Goal: Task Accomplishment & Management: Manage account settings

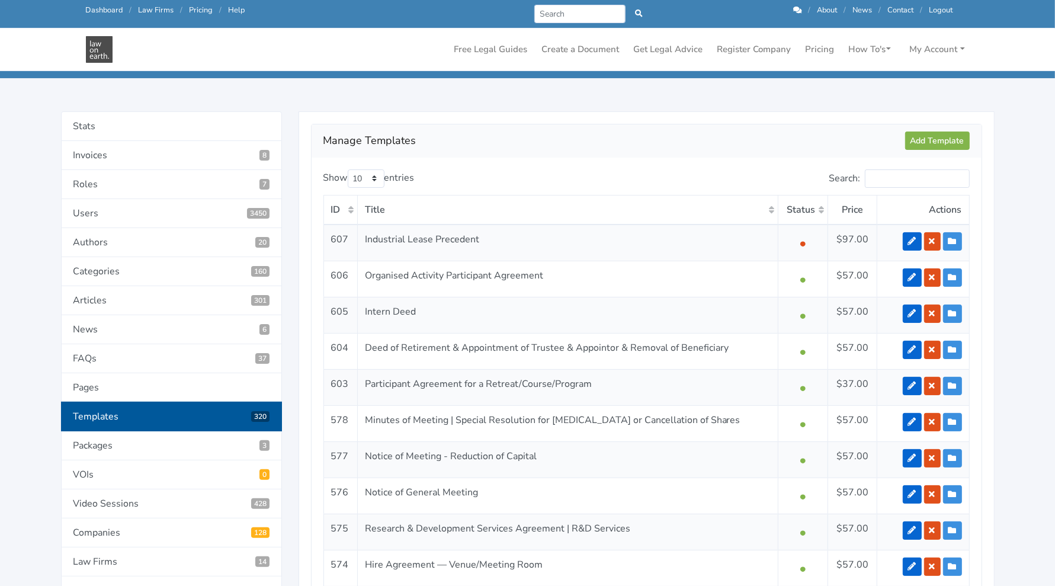
scroll to position [101, 0]
click at [910, 172] on input "Search:" at bounding box center [917, 179] width 105 height 18
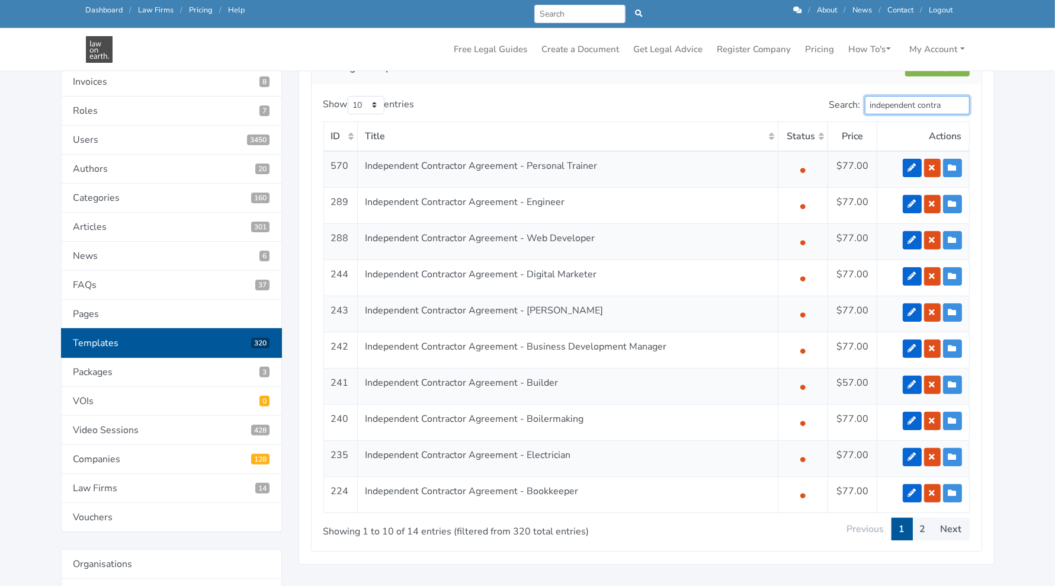
scroll to position [188, 0]
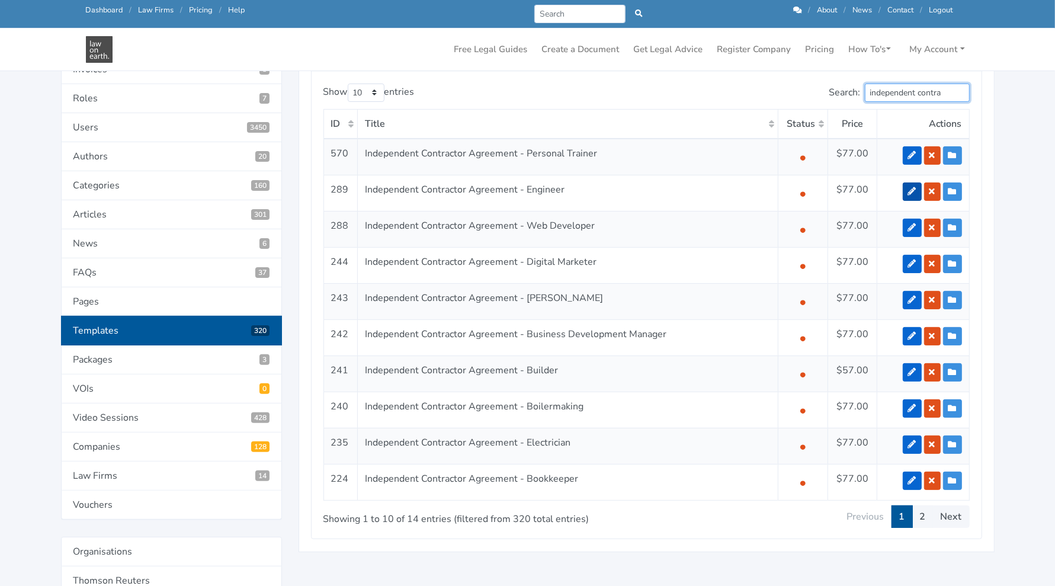
type input "independent contra"
click at [911, 182] on link at bounding box center [911, 191] width 19 height 18
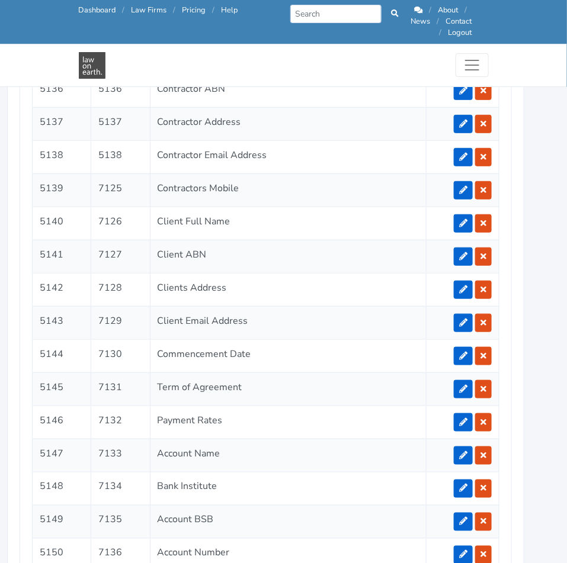
scroll to position [2349, 18]
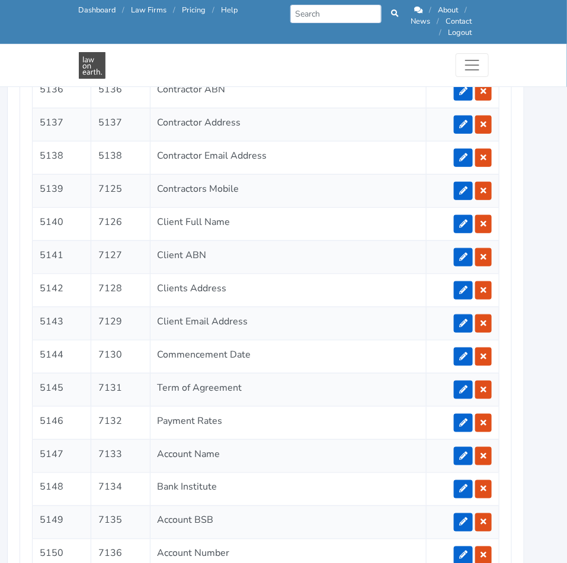
click at [366, 307] on td "Client Email Address" at bounding box center [288, 323] width 276 height 33
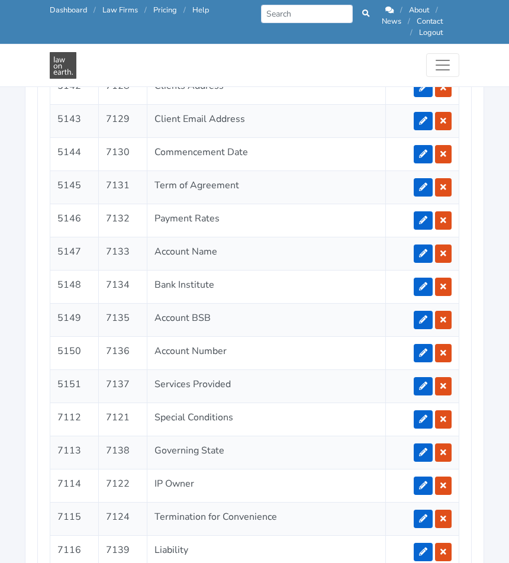
scroll to position [2570, 0]
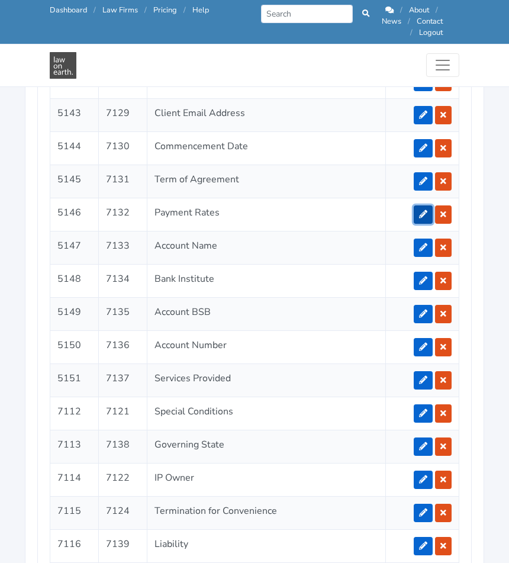
click at [424, 210] on icon at bounding box center [423, 214] width 8 height 8
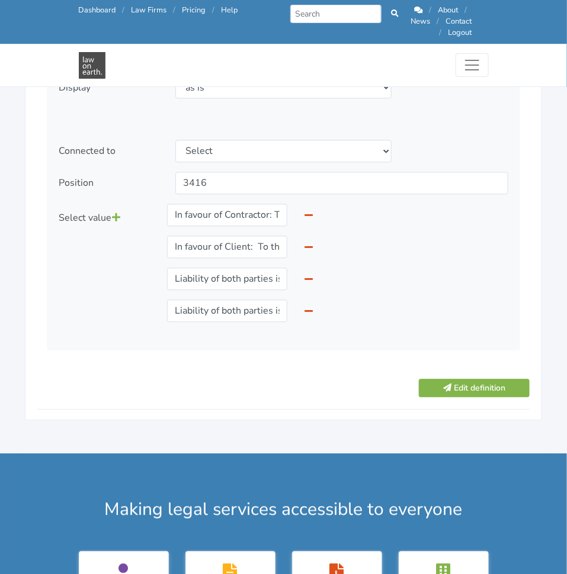
scroll to position [1617, 0]
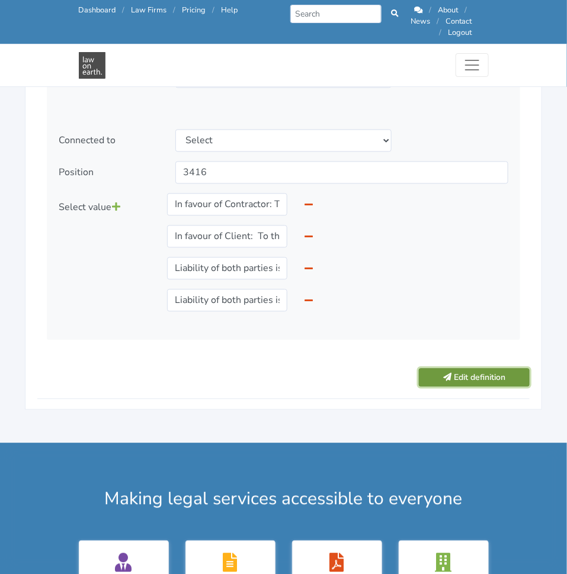
click at [464, 369] on button "Edit definition" at bounding box center [474, 378] width 111 height 18
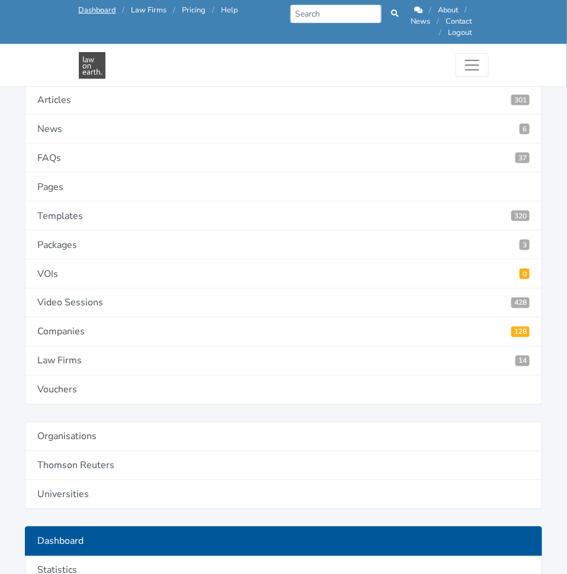
scroll to position [274, 0]
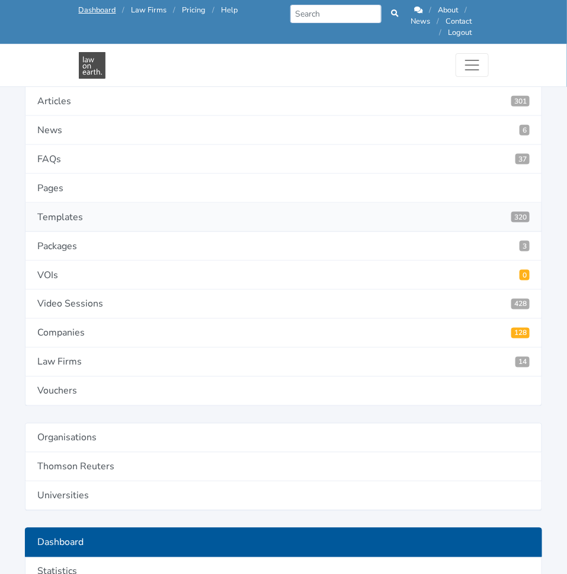
click at [249, 217] on link "Templates 320" at bounding box center [283, 217] width 517 height 29
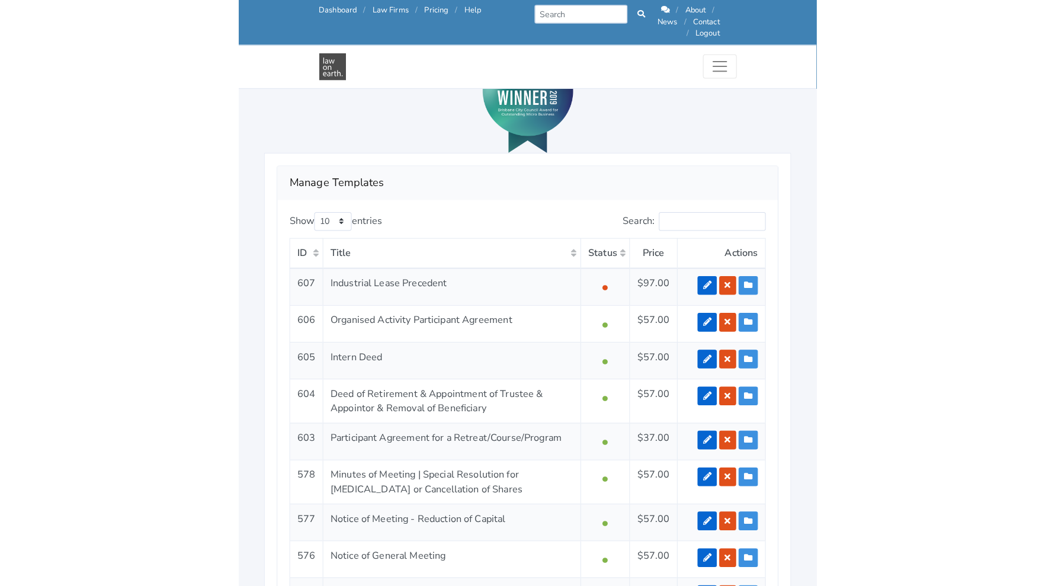
scroll to position [1313, 0]
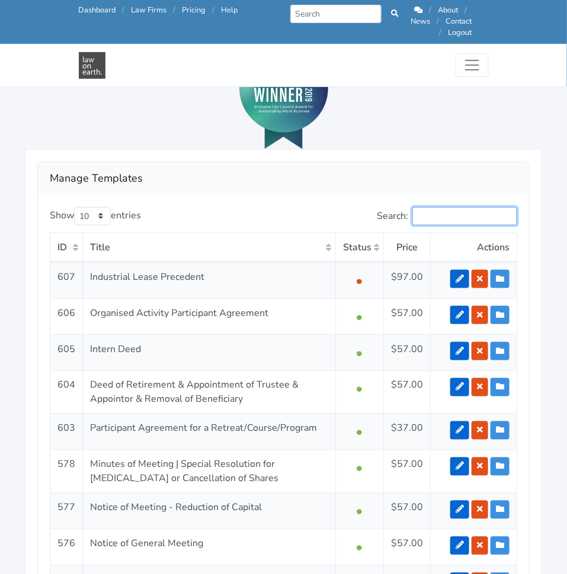
drag, startPoint x: 442, startPoint y: 212, endPoint x: 442, endPoint y: 196, distance: 16.0
click at [442, 207] on input "Search:" at bounding box center [464, 216] width 105 height 18
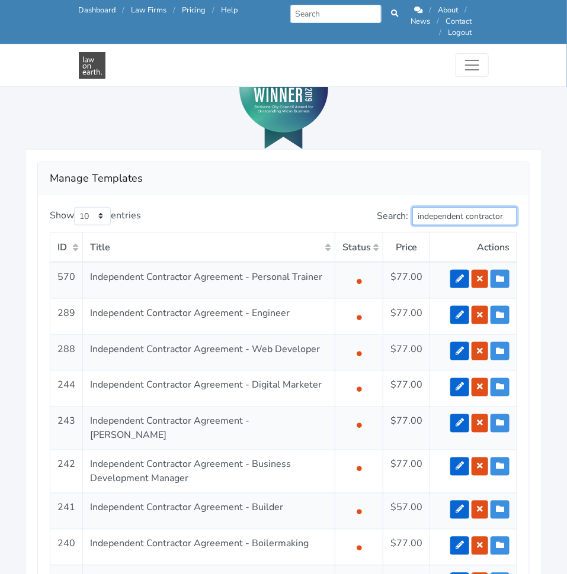
type input "independent contractor"
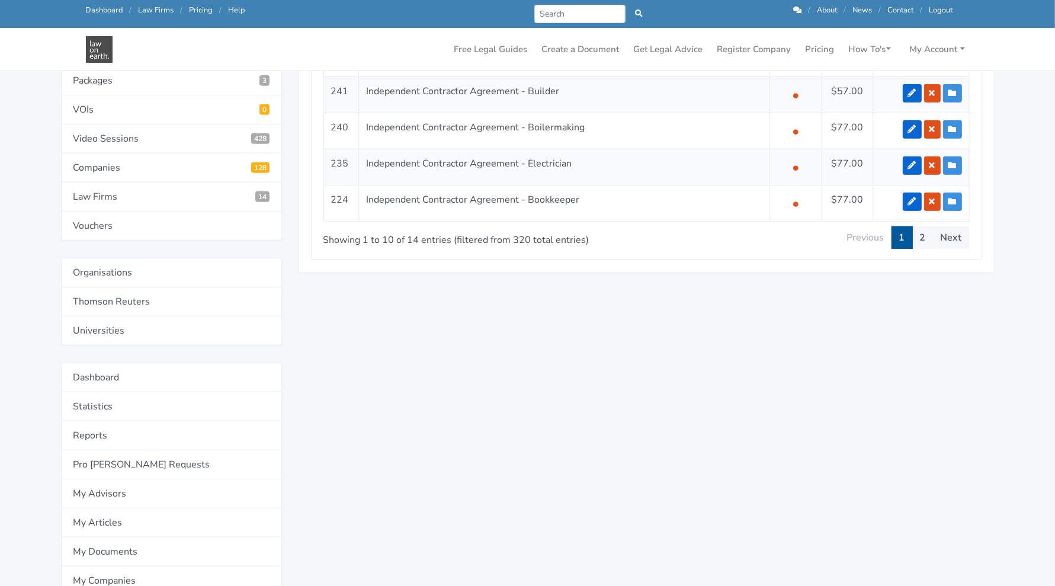
scroll to position [468, 0]
click at [566, 232] on link "2" at bounding box center [922, 236] width 21 height 23
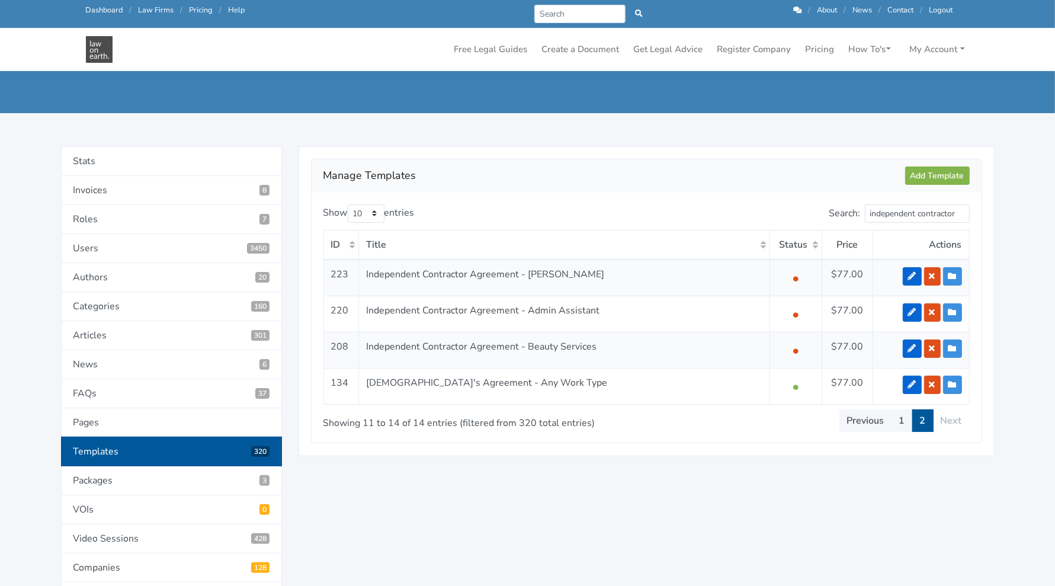
scroll to position [63, 0]
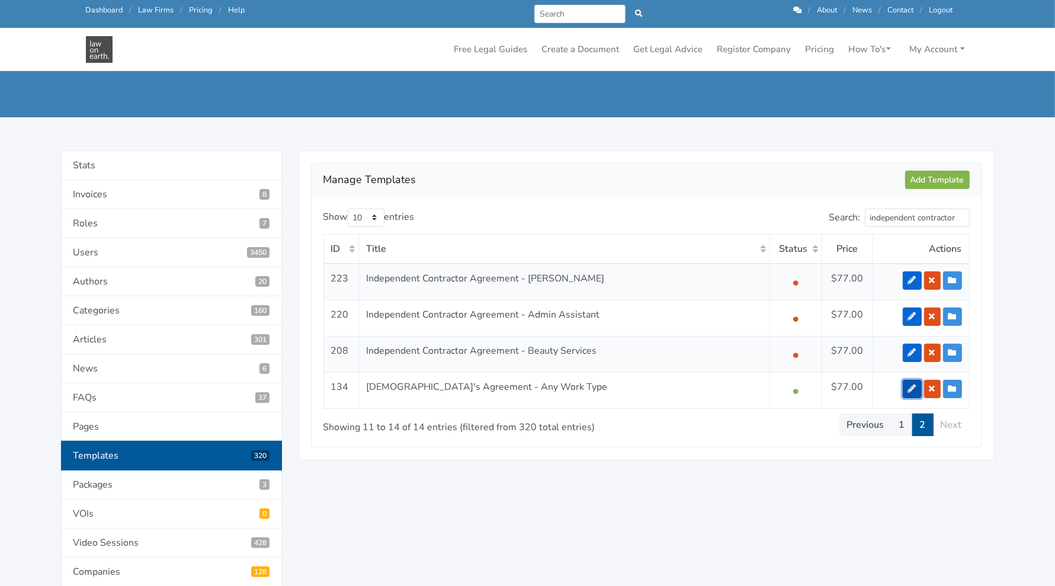
click at [566, 387] on icon at bounding box center [912, 388] width 8 height 8
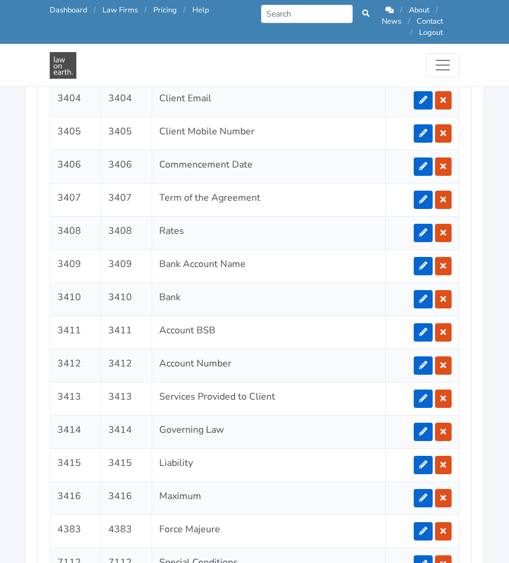
scroll to position [2585, 0]
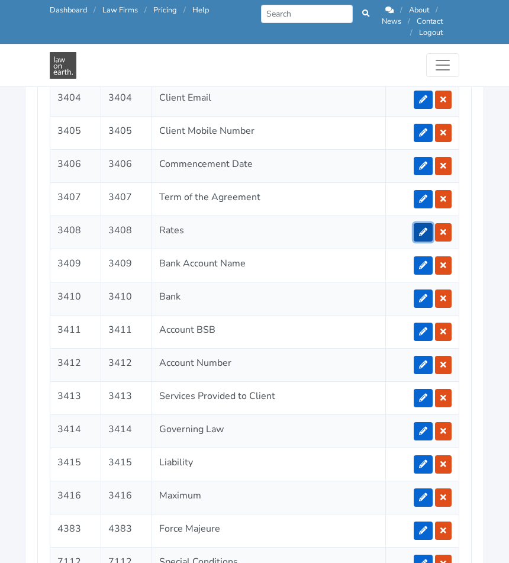
click at [426, 228] on icon at bounding box center [423, 232] width 8 height 8
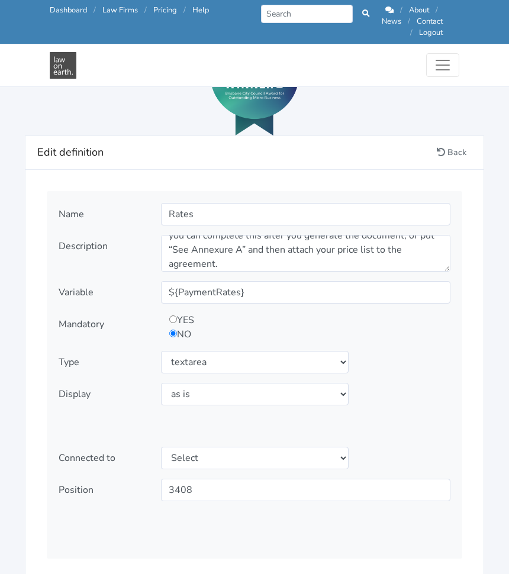
scroll to position [28, 0]
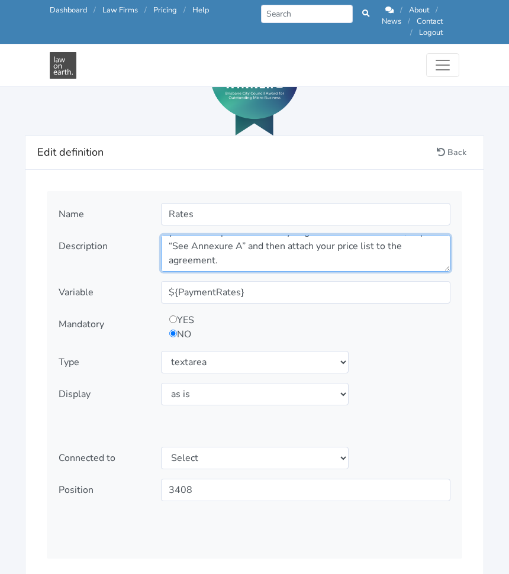
click at [269, 248] on textarea "How much is your hourly rate, or package? If you’re not sure, you can complete …" at bounding box center [306, 253] width 290 height 37
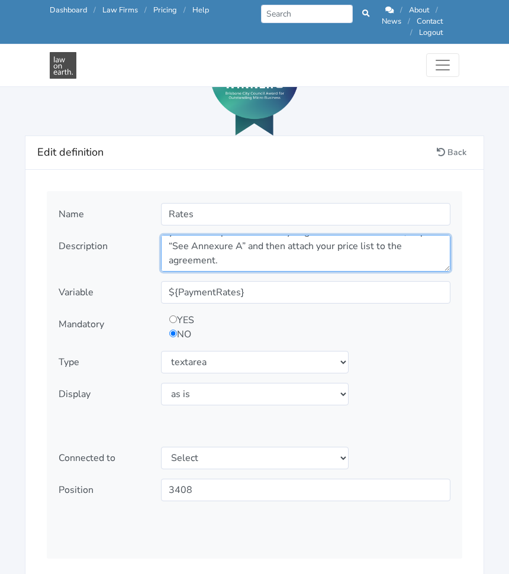
click at [257, 249] on textarea "How much is your hourly rate, or package? If you’re not sure, you can complete …" at bounding box center [306, 253] width 290 height 37
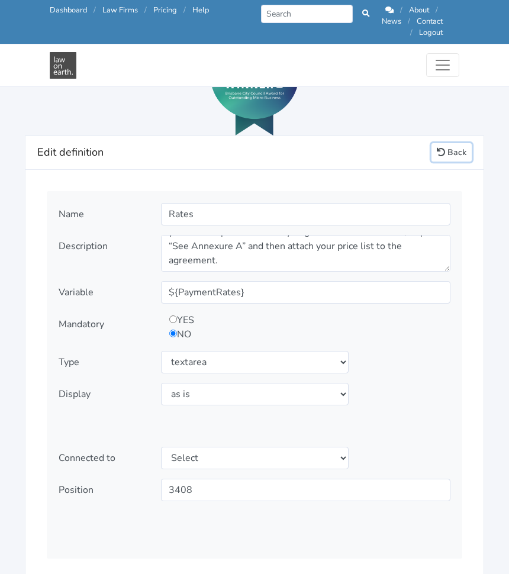
click at [448, 143] on link "Back" at bounding box center [452, 152] width 40 height 18
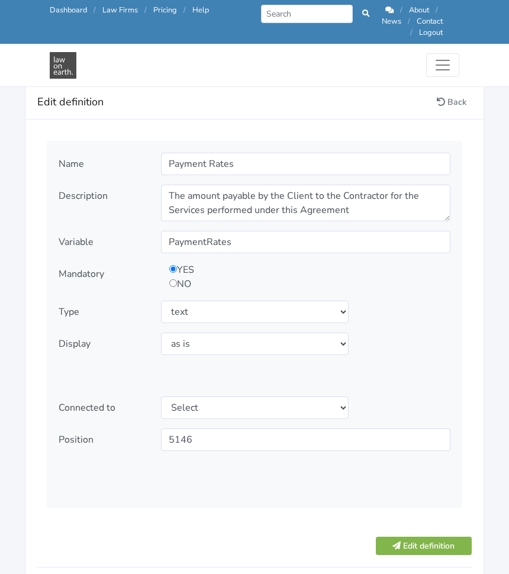
scroll to position [1351, 0]
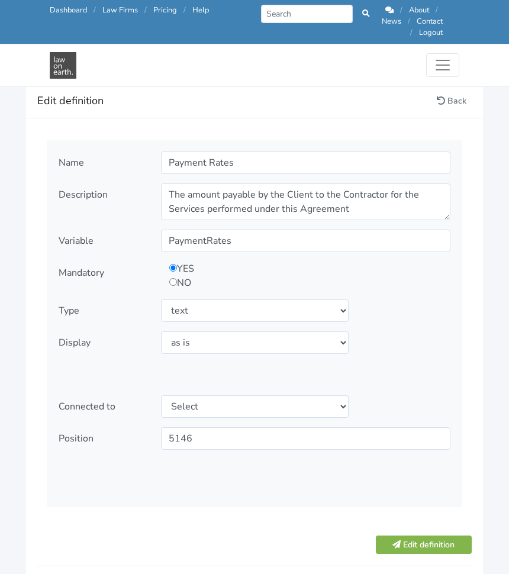
click at [168, 270] on div "YES NO" at bounding box center [269, 276] width 217 height 28
click at [172, 278] on input "radio" at bounding box center [173, 282] width 8 height 8
radio input "true"
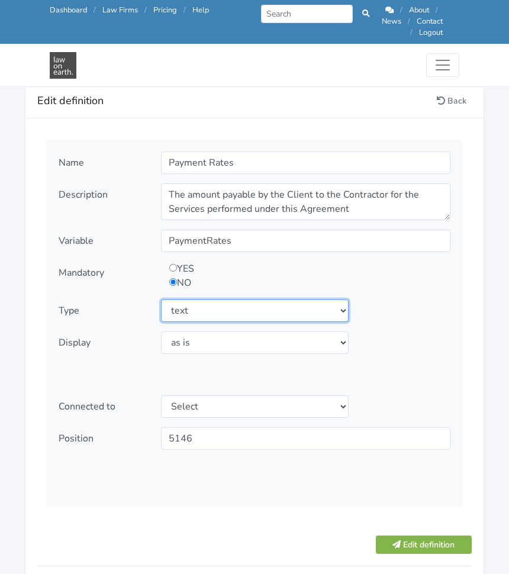
click at [243, 300] on select "Select type text textarea number checkbox compounded date select states" at bounding box center [255, 311] width 188 height 23
select select "textarea"
click at [161, 300] on select "Select type text textarea number checkbox compounded date select states" at bounding box center [255, 311] width 188 height 23
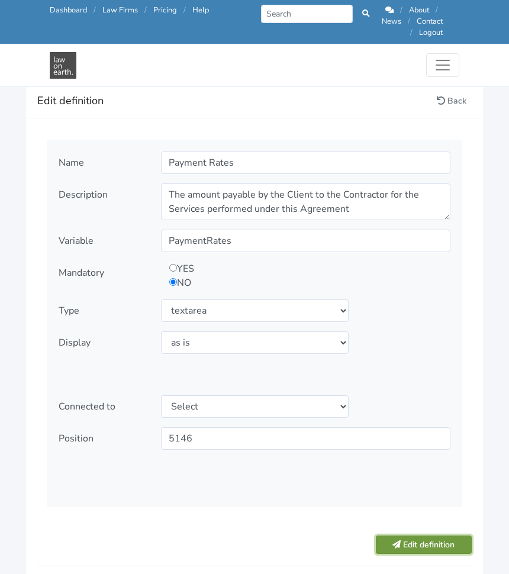
click at [406, 536] on button "Edit definition" at bounding box center [424, 545] width 97 height 18
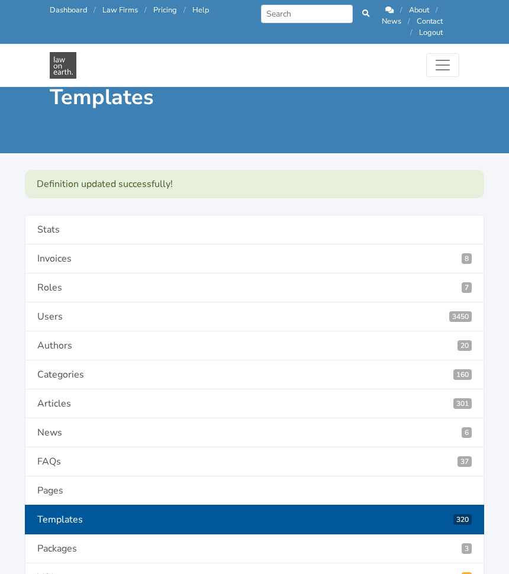
scroll to position [2365, 0]
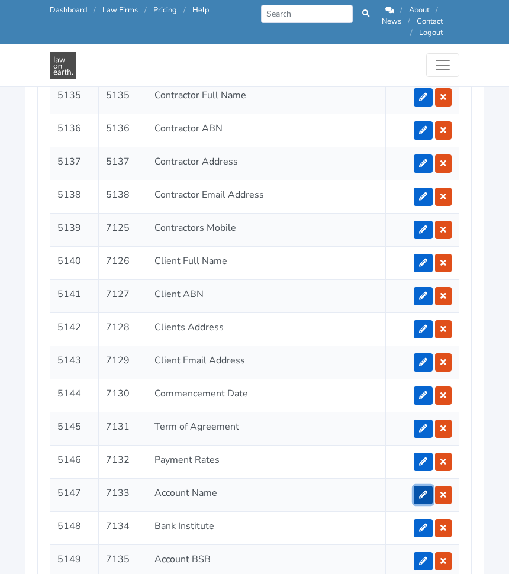
click at [430, 486] on link at bounding box center [423, 495] width 19 height 18
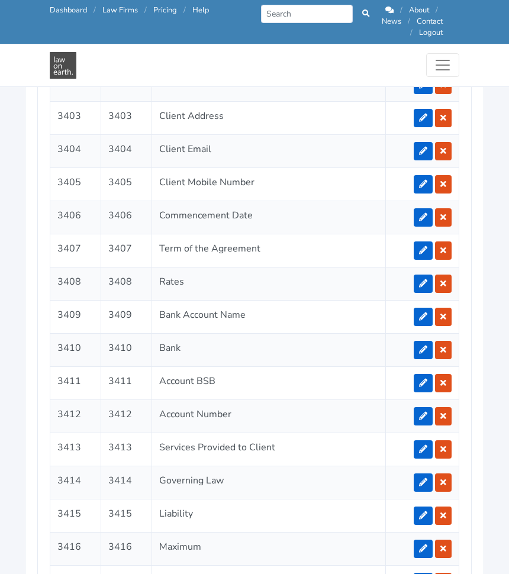
scroll to position [2552, 0]
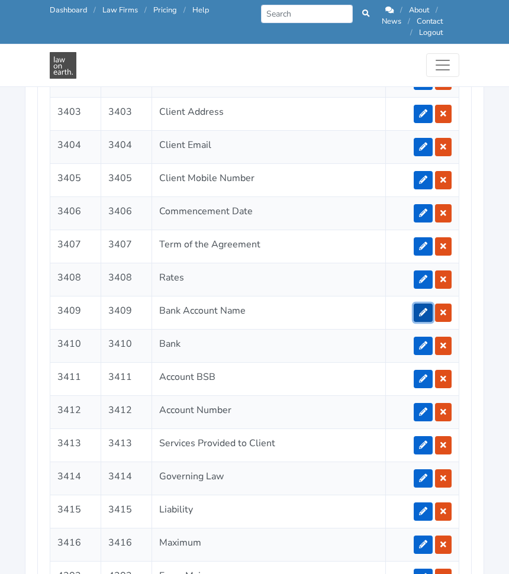
click at [425, 309] on icon at bounding box center [423, 313] width 8 height 8
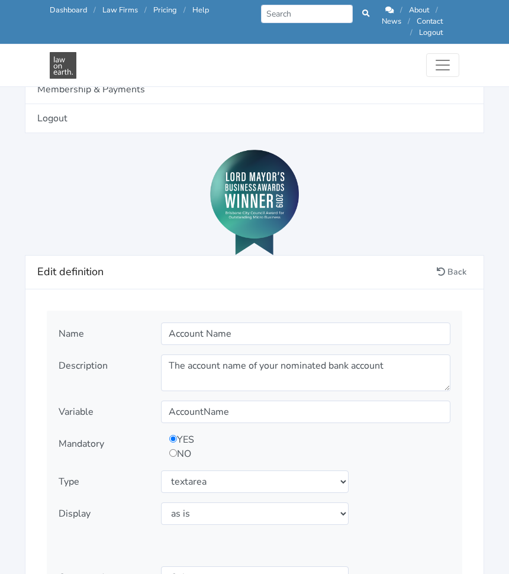
scroll to position [1194, 0]
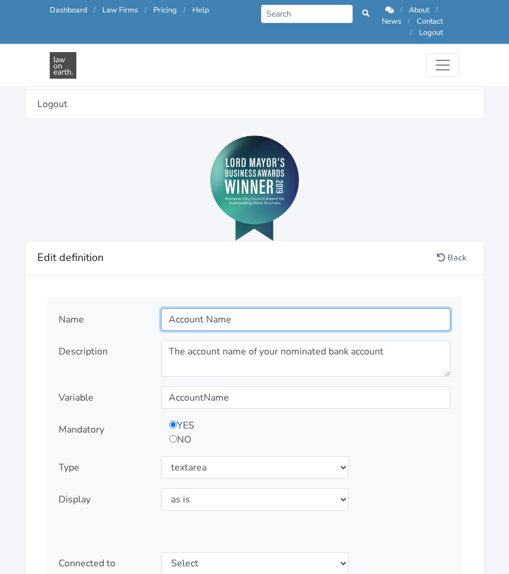
click at [171, 316] on input "Account Name" at bounding box center [306, 320] width 290 height 23
type input "Bank Account Name"
click at [169, 435] on input "radio" at bounding box center [173, 439] width 8 height 8
radio input "true"
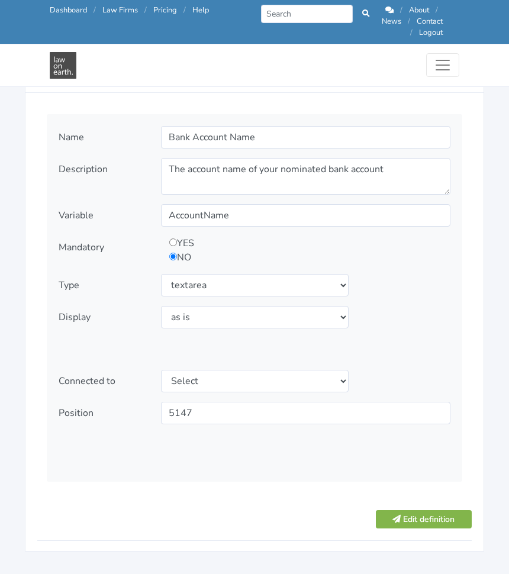
scroll to position [1377, 0]
click at [423, 510] on button "Edit definition" at bounding box center [424, 519] width 97 height 18
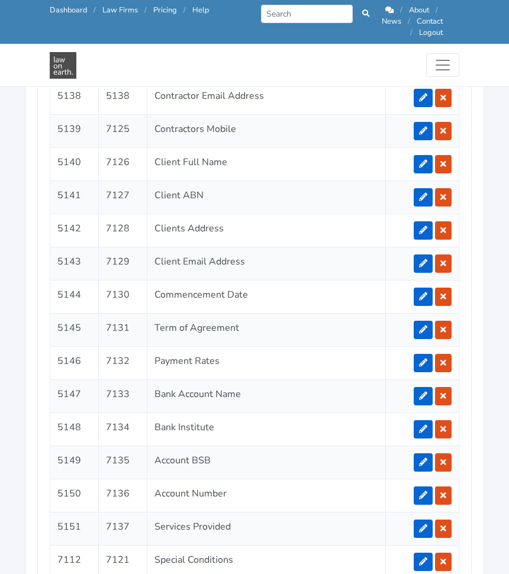
scroll to position [2465, 0]
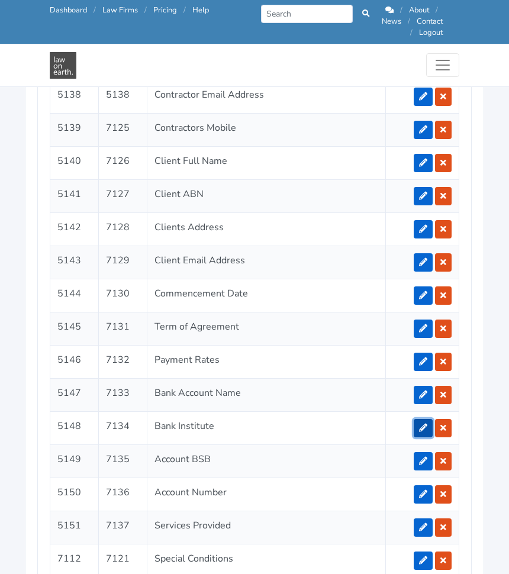
click at [422, 419] on link at bounding box center [423, 428] width 19 height 18
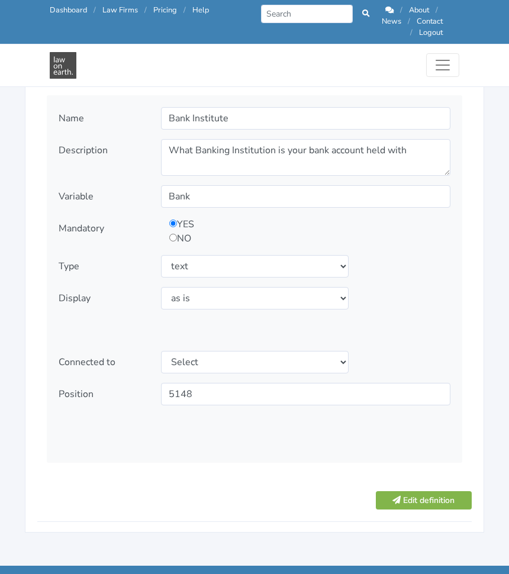
scroll to position [1396, 0]
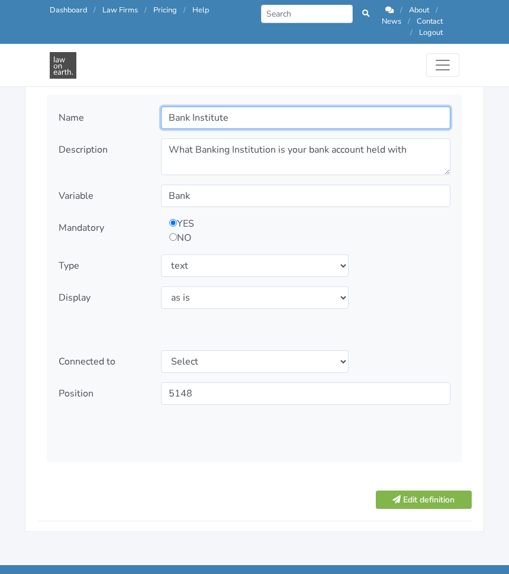
drag, startPoint x: 243, startPoint y: 116, endPoint x: 198, endPoint y: 114, distance: 44.4
click at [198, 114] on input "Bank Institute" at bounding box center [306, 118] width 290 height 23
type input "Bank"
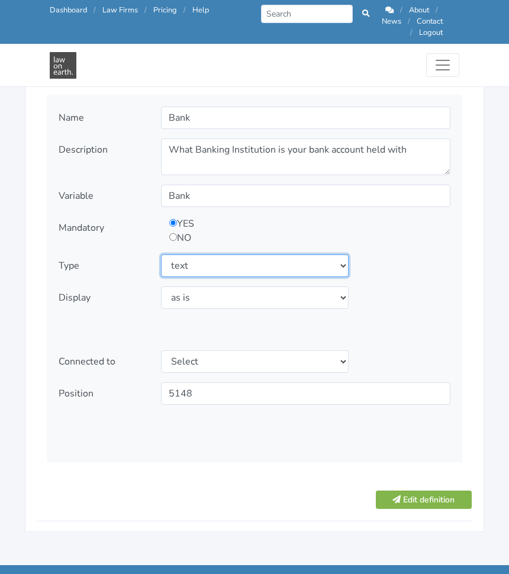
click at [292, 255] on select "Select type text textarea number checkbox compounded date select states" at bounding box center [255, 266] width 188 height 23
select select "textarea"
click at [161, 255] on select "Select type text textarea number checkbox compounded date select states" at bounding box center [255, 266] width 188 height 23
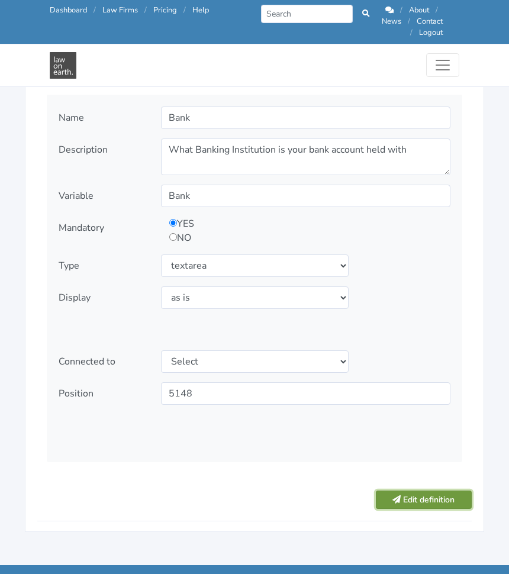
click at [400, 495] on button "Edit definition" at bounding box center [424, 500] width 97 height 18
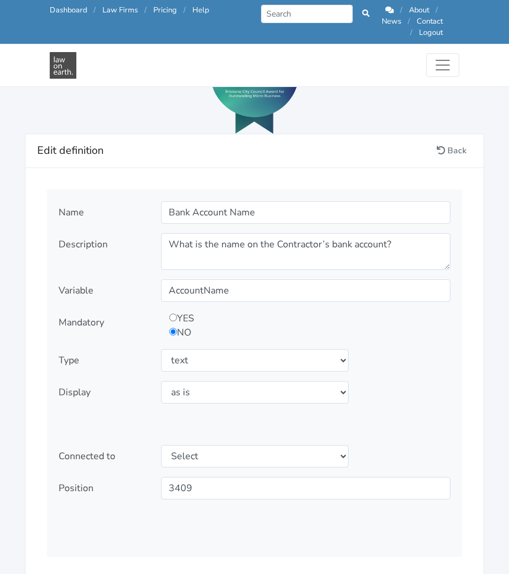
scroll to position [1307, 0]
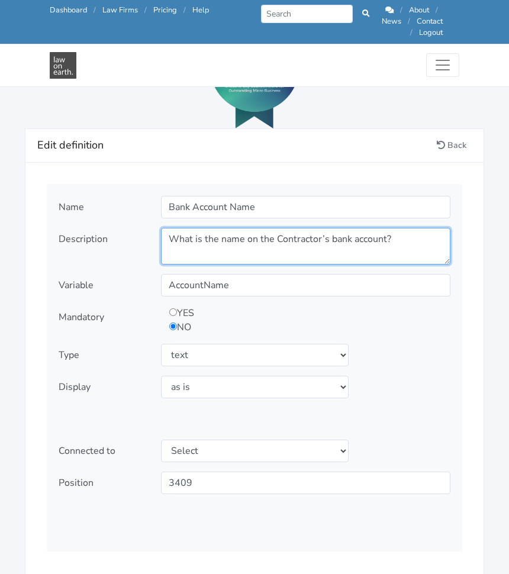
click at [351, 228] on textarea "What is the name on the Contractor’s bank account?" at bounding box center [306, 246] width 290 height 37
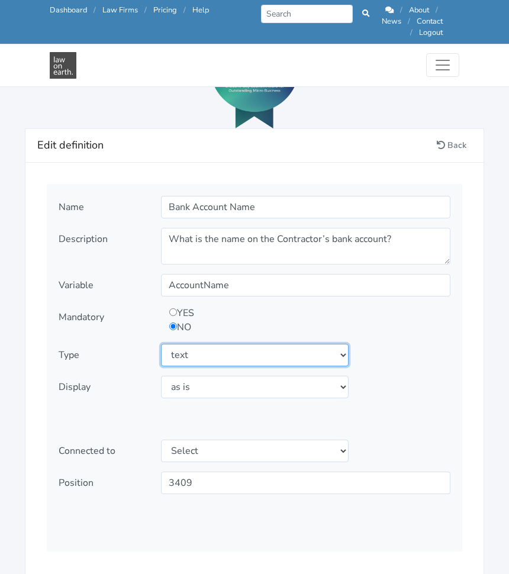
click at [319, 348] on select "Select type text textarea number checkbox compounded date select states" at bounding box center [255, 355] width 188 height 23
select select "textarea"
click at [161, 344] on select "Select type text textarea number checkbox compounded date select states" at bounding box center [255, 355] width 188 height 23
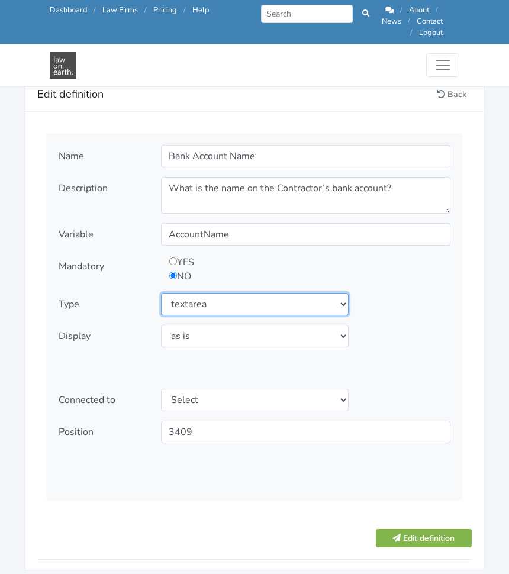
scroll to position [1360, 0]
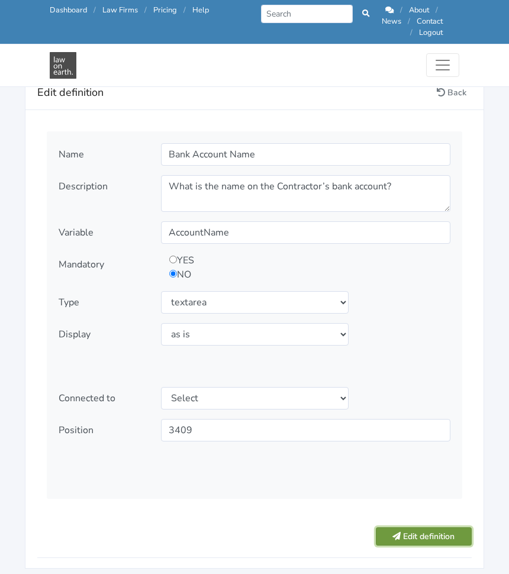
click at [439, 528] on button "Edit definition" at bounding box center [424, 537] width 97 height 18
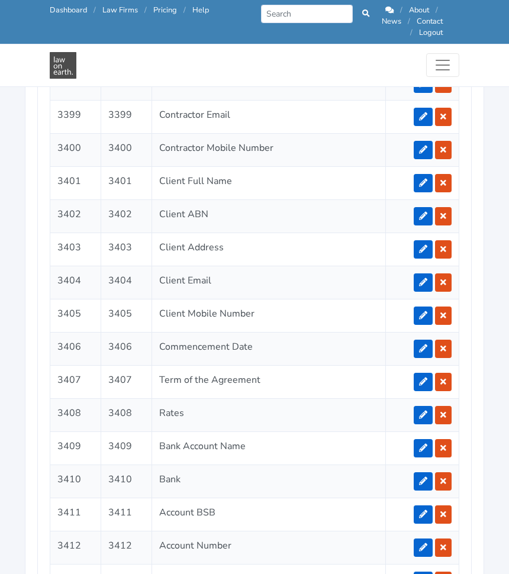
scroll to position [2446, 0]
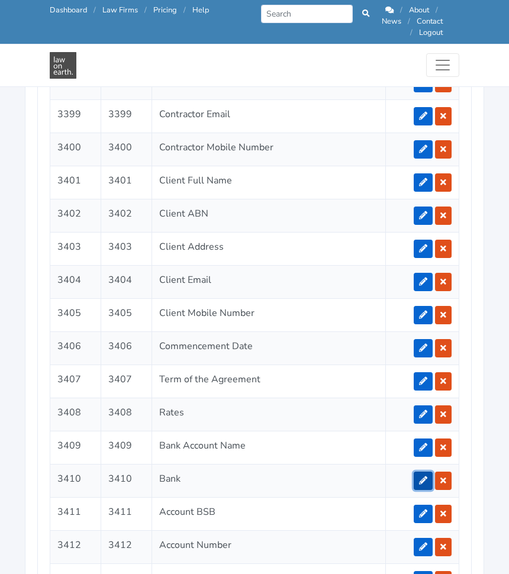
click at [424, 477] on icon at bounding box center [423, 481] width 8 height 8
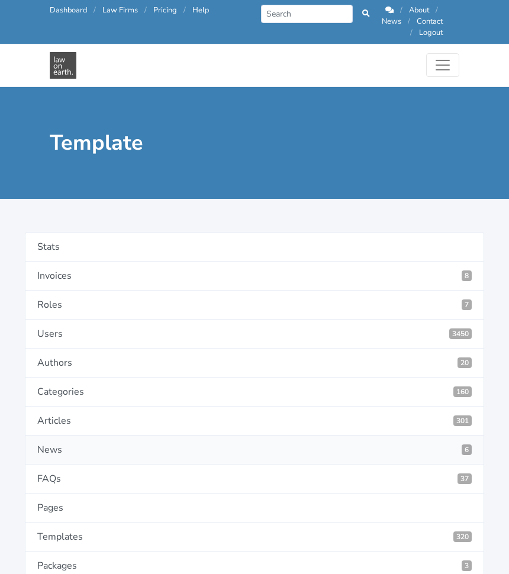
click at [424, 457] on link "News 6" at bounding box center [255, 450] width 460 height 29
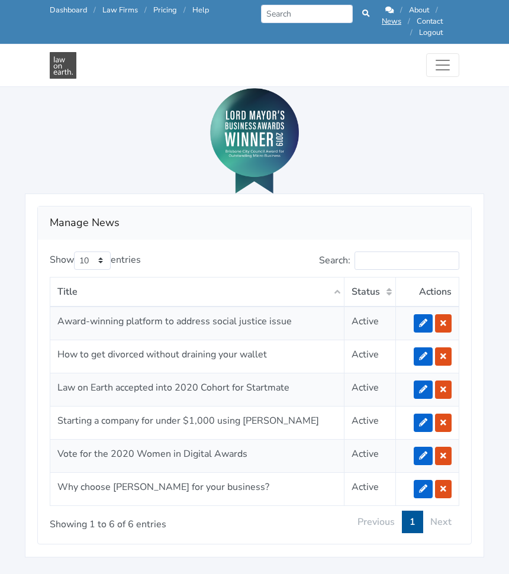
scroll to position [1268, 0]
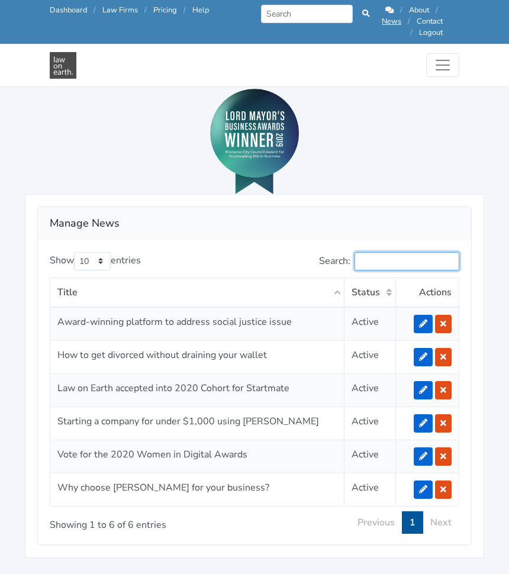
click at [362, 258] on input "Search:" at bounding box center [407, 261] width 105 height 18
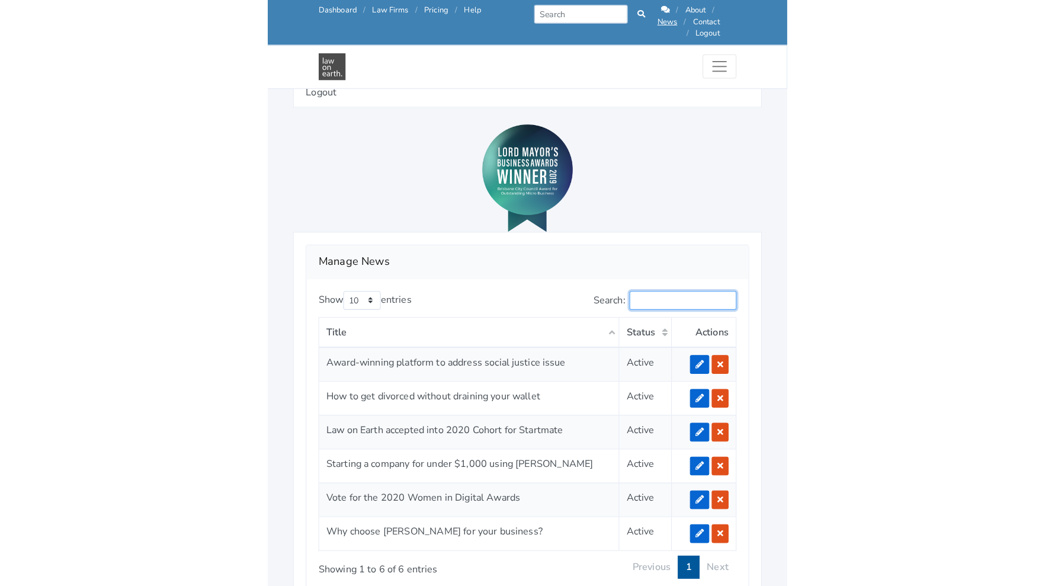
scroll to position [1233, 0]
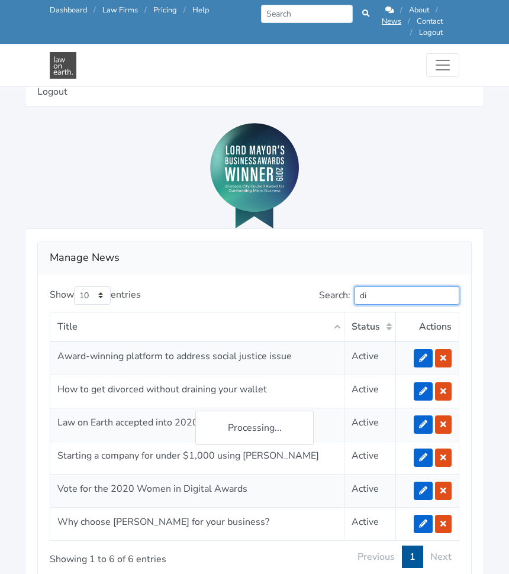
type input "d"
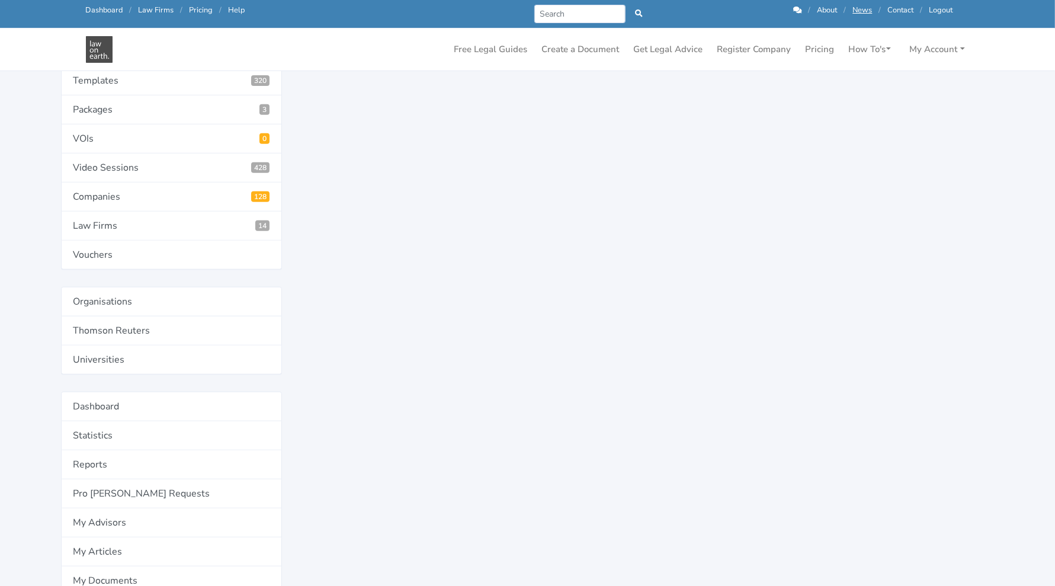
scroll to position [437, 0]
type input "independent contra"
click at [201, 76] on link "Templates 320" at bounding box center [171, 81] width 221 height 29
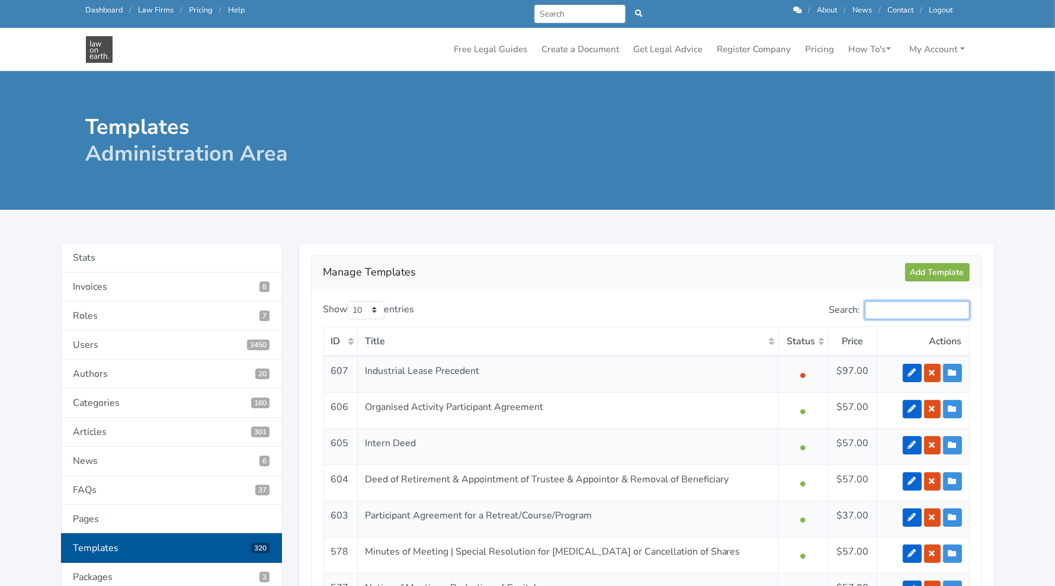
click at [913, 314] on input "Search:" at bounding box center [917, 310] width 105 height 18
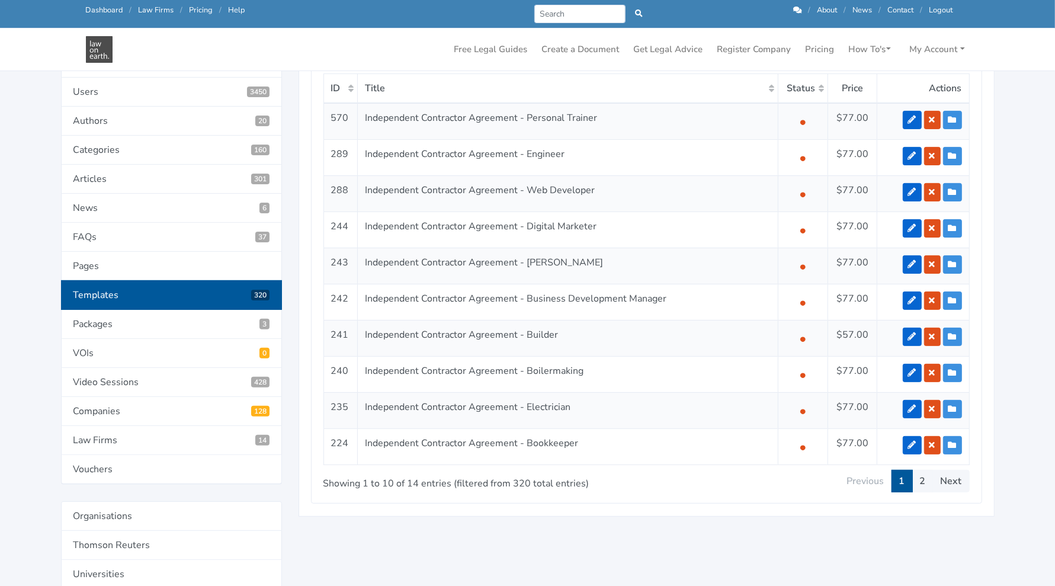
scroll to position [224, 0]
type input "independent contractor"
click at [925, 477] on link "2" at bounding box center [922, 480] width 21 height 23
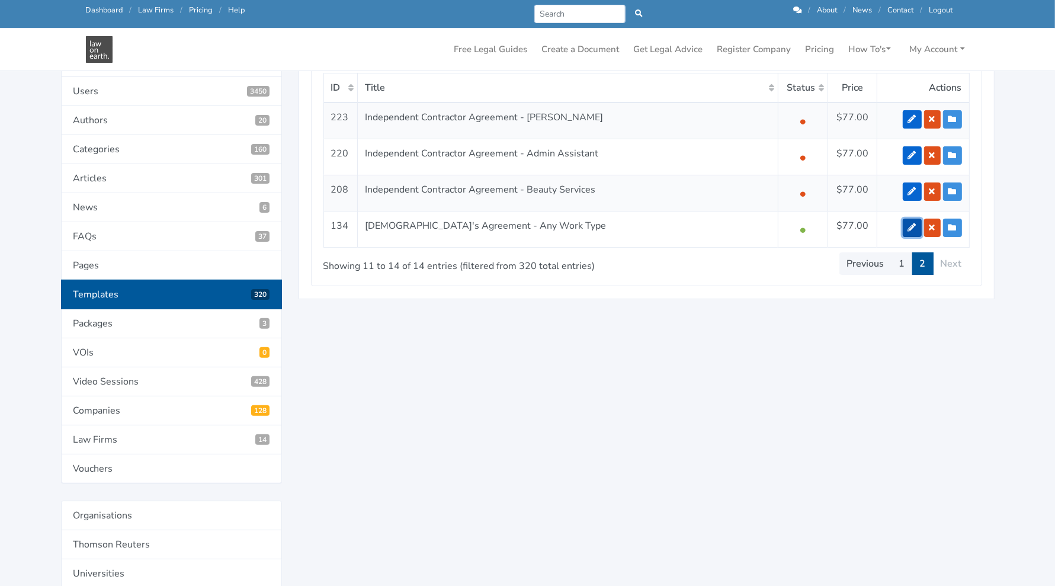
click at [909, 227] on link at bounding box center [911, 228] width 19 height 18
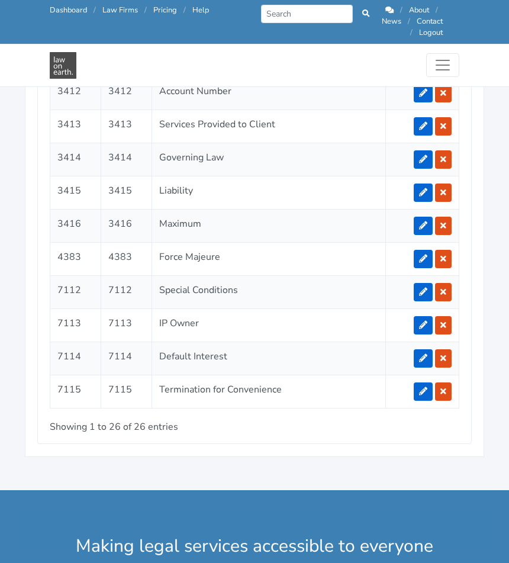
scroll to position [2863, 0]
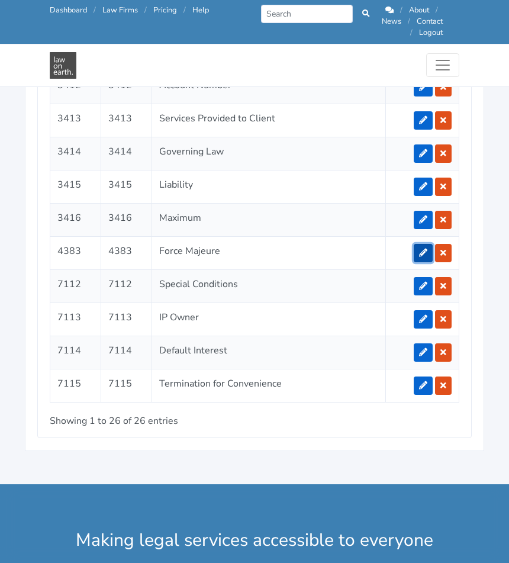
click at [428, 249] on icon at bounding box center [423, 253] width 8 height 8
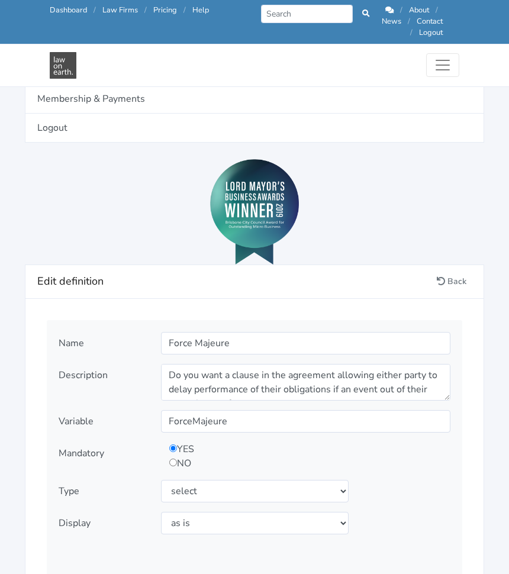
scroll to position [1164, 0]
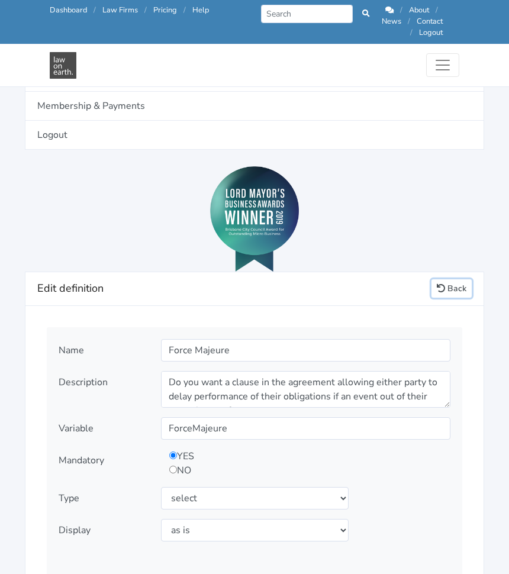
click at [451, 279] on link "Back" at bounding box center [452, 288] width 40 height 18
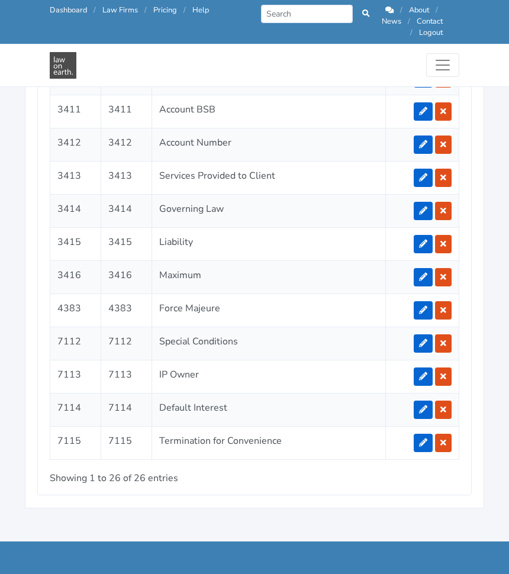
scroll to position [2825, 0]
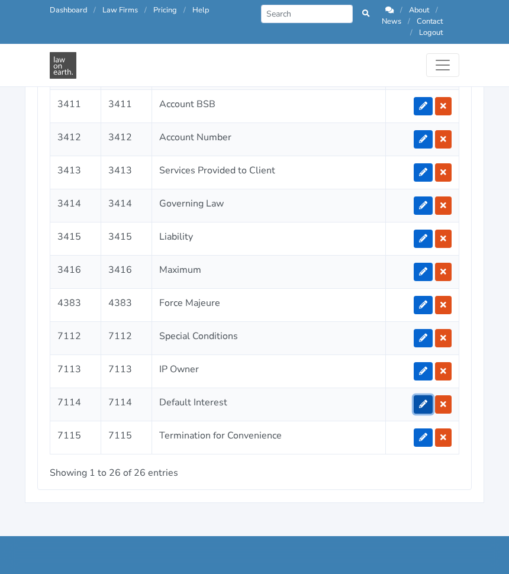
click at [424, 400] on icon at bounding box center [423, 404] width 8 height 8
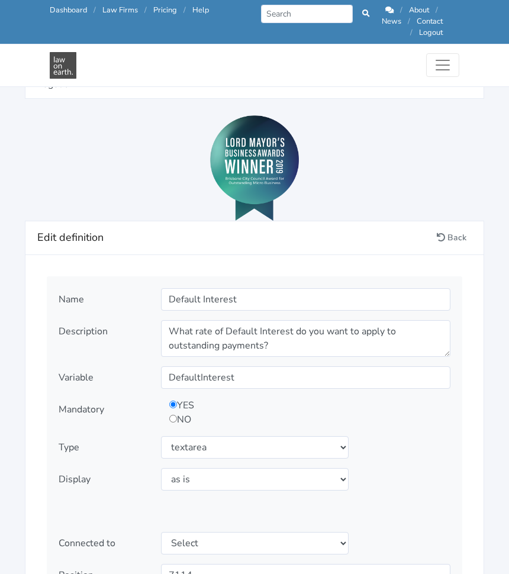
scroll to position [1214, 0]
click at [456, 229] on link "Back" at bounding box center [452, 238] width 40 height 18
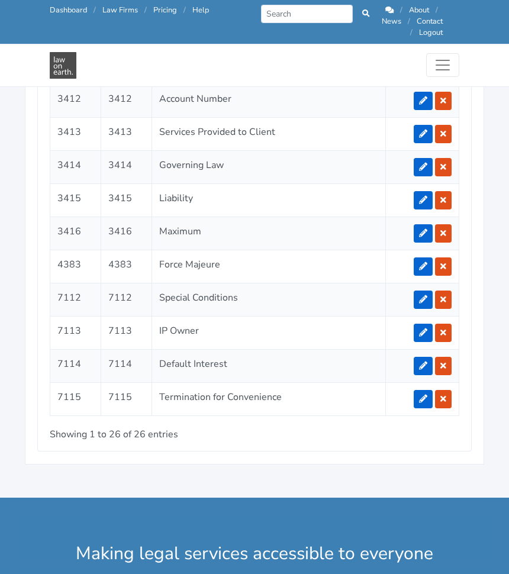
scroll to position [2863, 0]
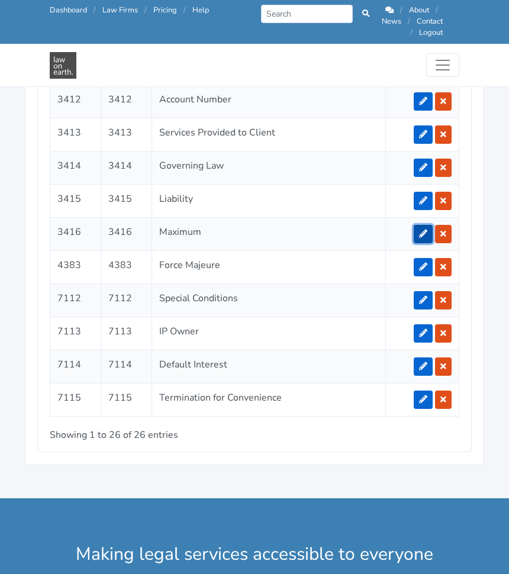
click at [428, 225] on link at bounding box center [423, 234] width 19 height 18
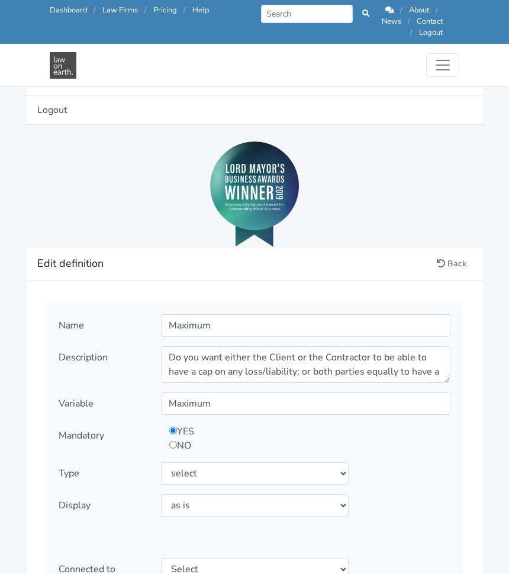
scroll to position [1189, 0]
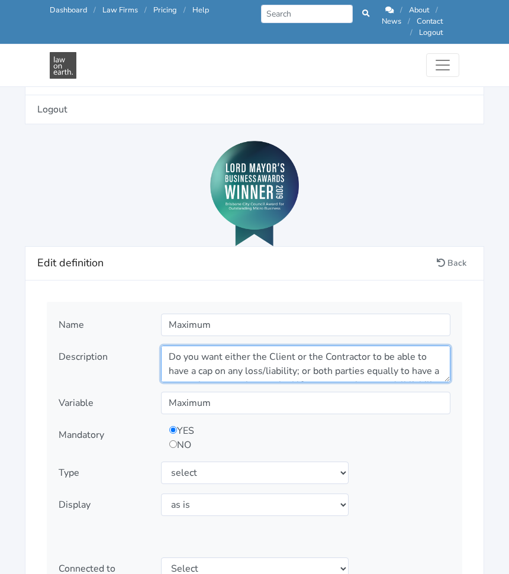
click at [320, 349] on textarea "Do you want either the Client or the Contractor to be able to have a cap on any…" at bounding box center [306, 364] width 290 height 37
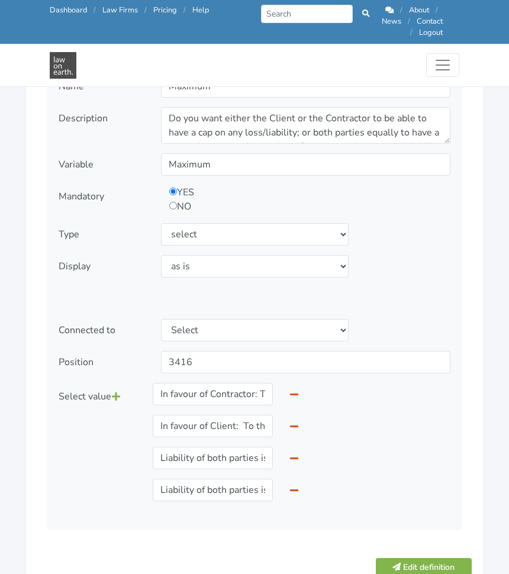
scroll to position [1431, 0]
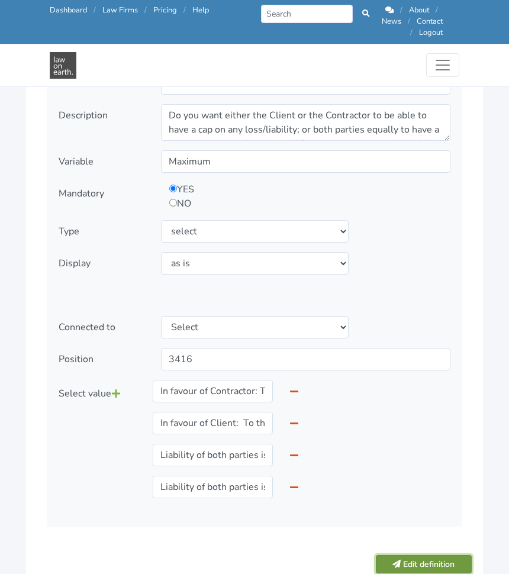
click at [416, 555] on button "Edit definition" at bounding box center [424, 564] width 97 height 18
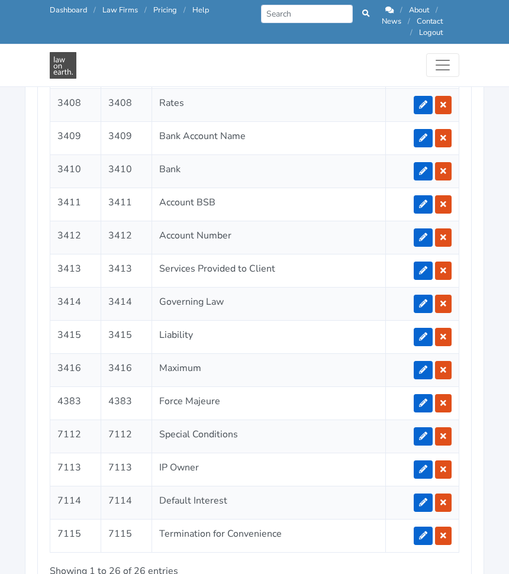
scroll to position [2759, 0]
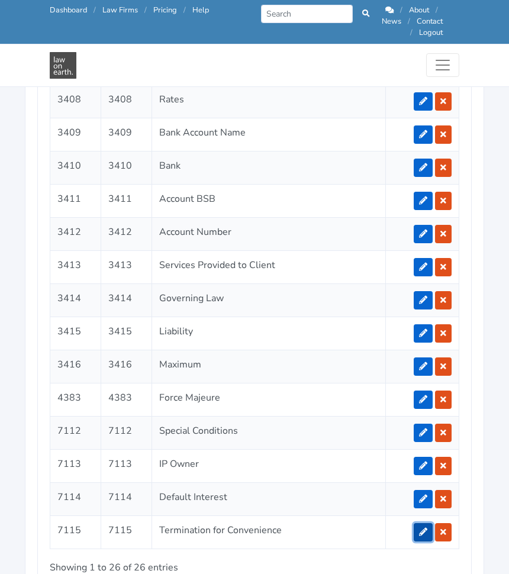
click at [419, 523] on link at bounding box center [423, 532] width 19 height 18
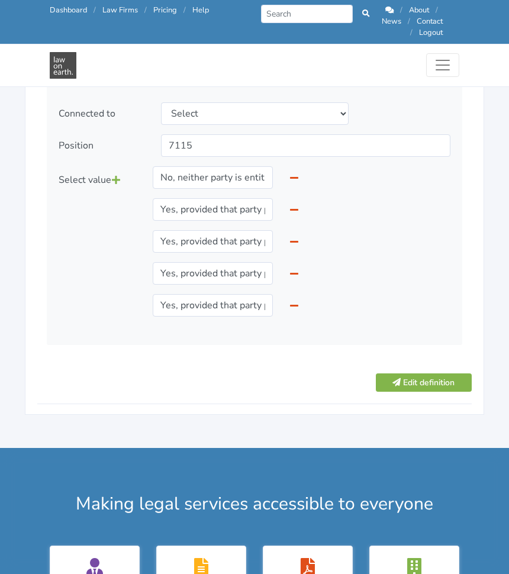
scroll to position [1645, 0]
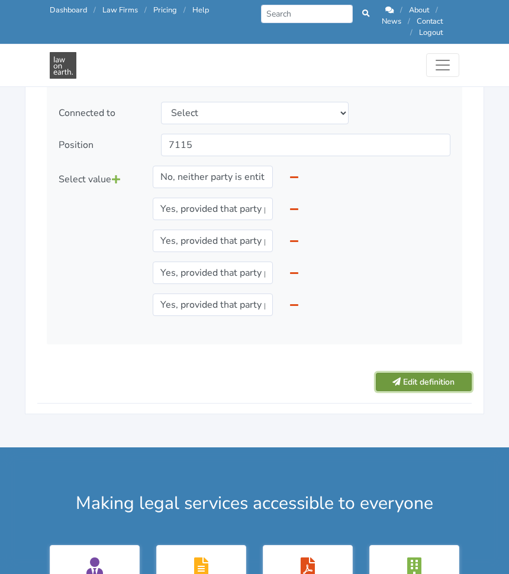
click at [418, 376] on button "Edit definition" at bounding box center [424, 382] width 97 height 18
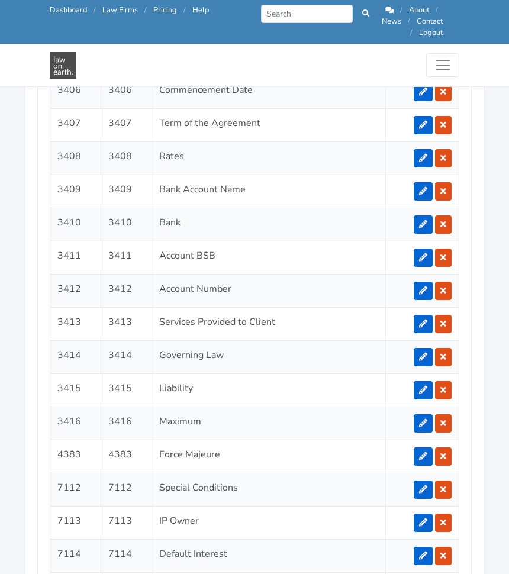
scroll to position [2705, 0]
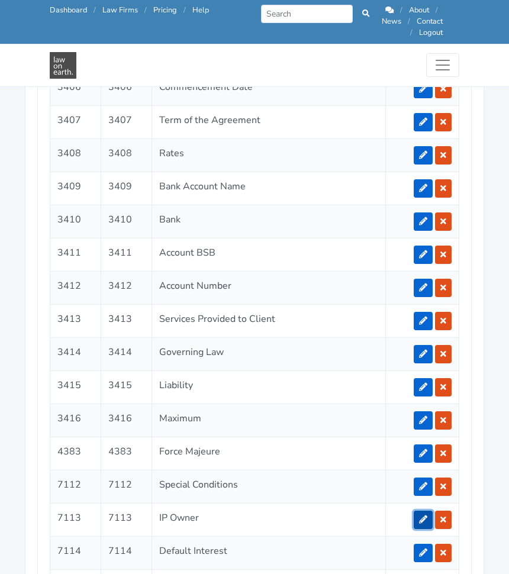
click at [420, 511] on link at bounding box center [423, 520] width 19 height 18
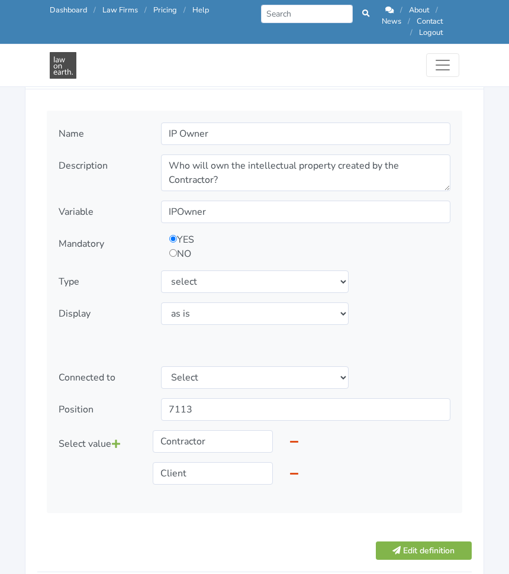
scroll to position [1380, 0]
click at [414, 542] on button "Edit definition" at bounding box center [424, 551] width 97 height 18
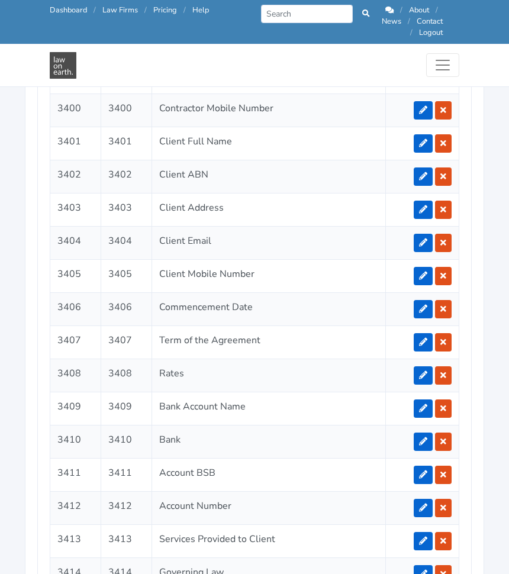
scroll to position [2486, 0]
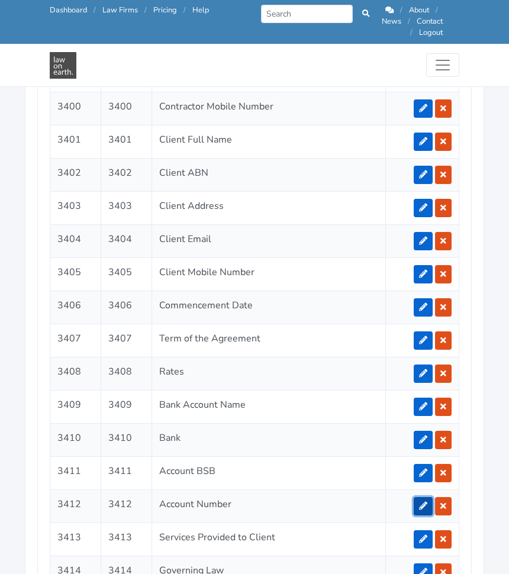
click at [425, 502] on icon at bounding box center [423, 506] width 8 height 8
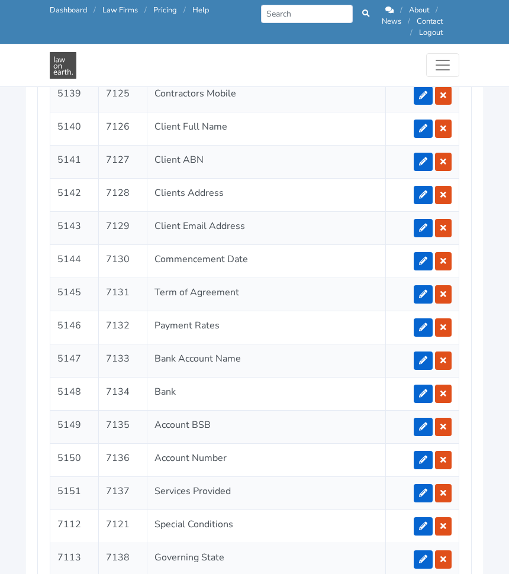
scroll to position [2540, 0]
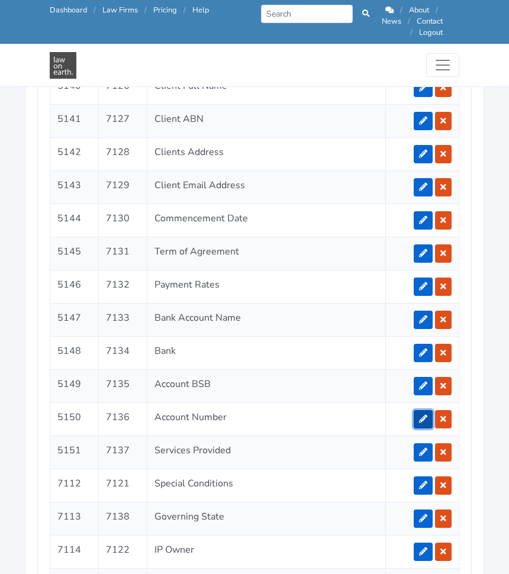
click at [424, 410] on link at bounding box center [423, 419] width 19 height 18
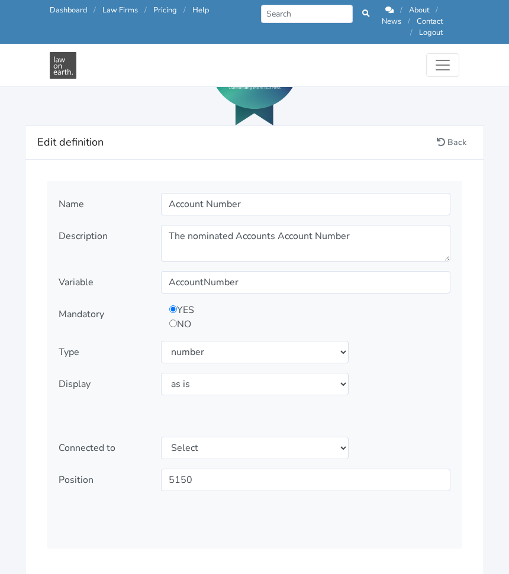
scroll to position [1310, 0]
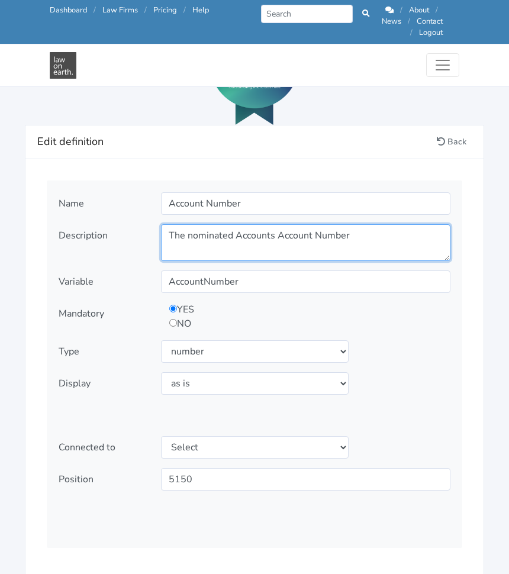
click at [346, 232] on textarea "The nominated Accounts Account Number" at bounding box center [306, 242] width 290 height 37
paste textarea "What is the account number for the Contractor’s bank account?"
type textarea "What is the account number for the Contractor’s bank account?"
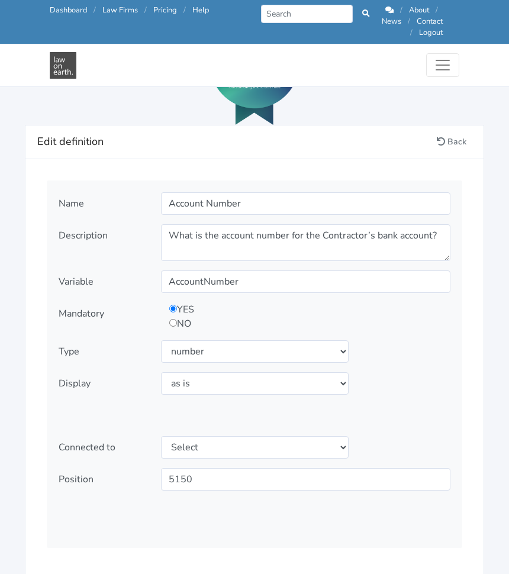
click at [173, 319] on input "radio" at bounding box center [173, 323] width 8 height 8
radio input "true"
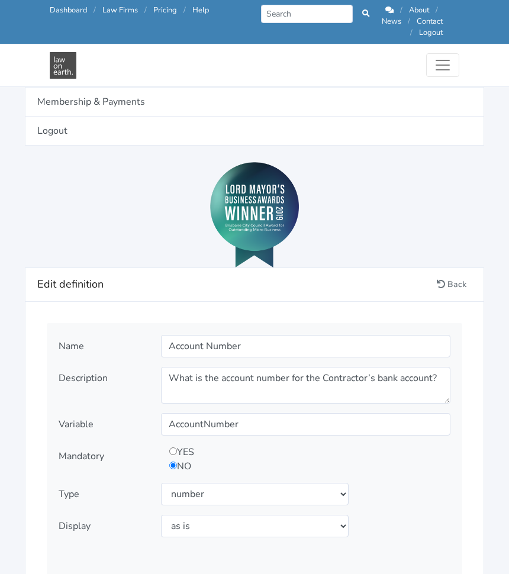
scroll to position [1168, 0]
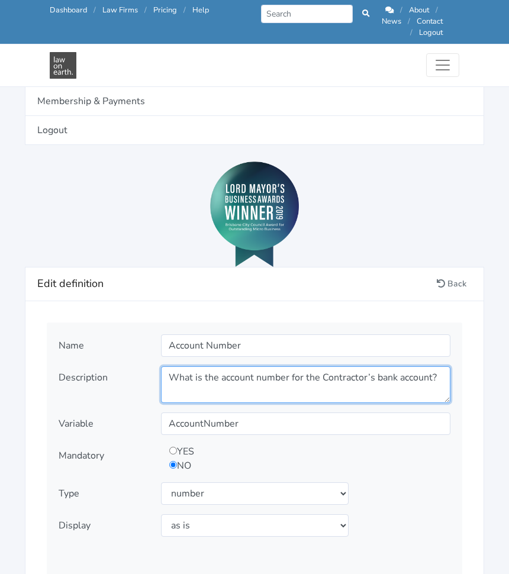
click at [226, 371] on textarea "What is the account number for the Contractor’s bank account?" at bounding box center [306, 385] width 290 height 37
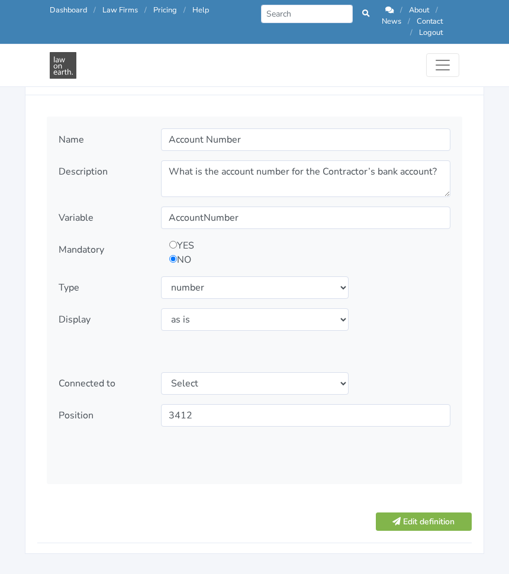
scroll to position [1375, 0]
click at [419, 513] on button "Edit definition" at bounding box center [424, 521] width 97 height 18
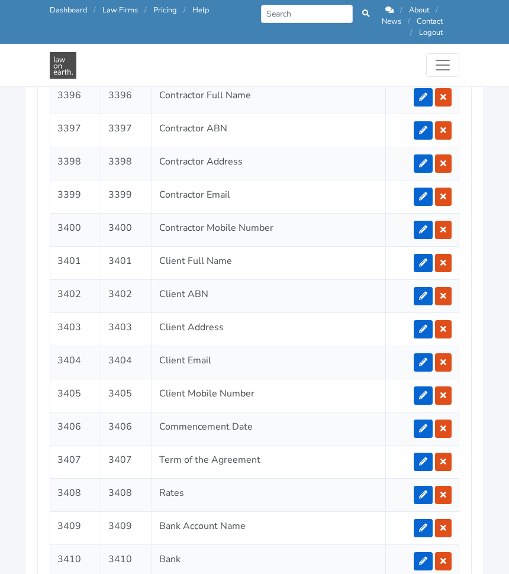
scroll to position [2365, 0]
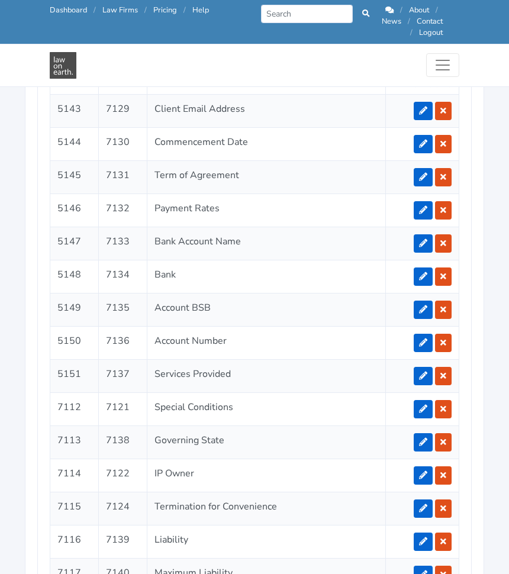
scroll to position [2617, 0]
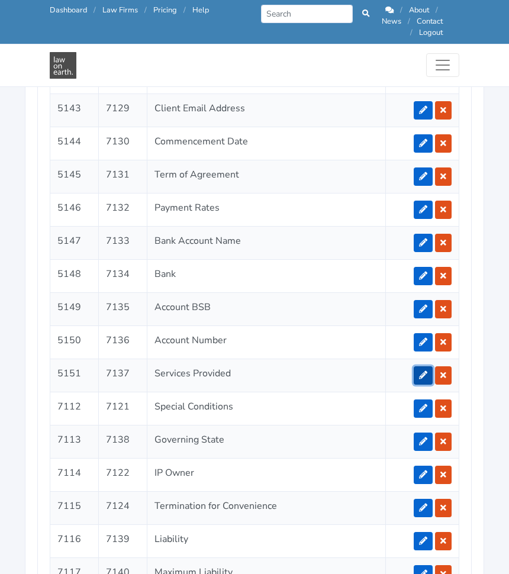
click at [417, 367] on link at bounding box center [423, 376] width 19 height 18
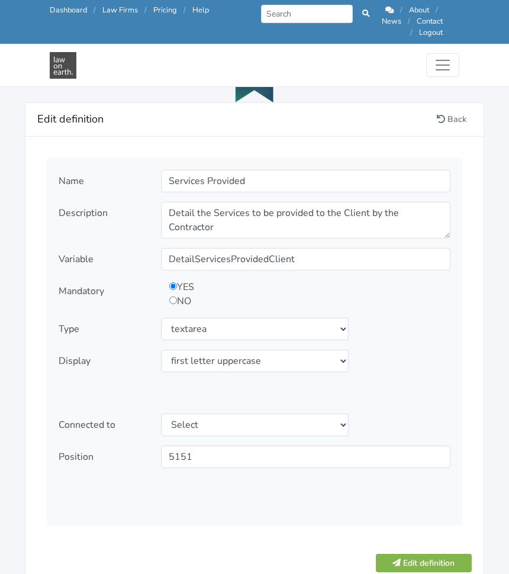
scroll to position [1336, 0]
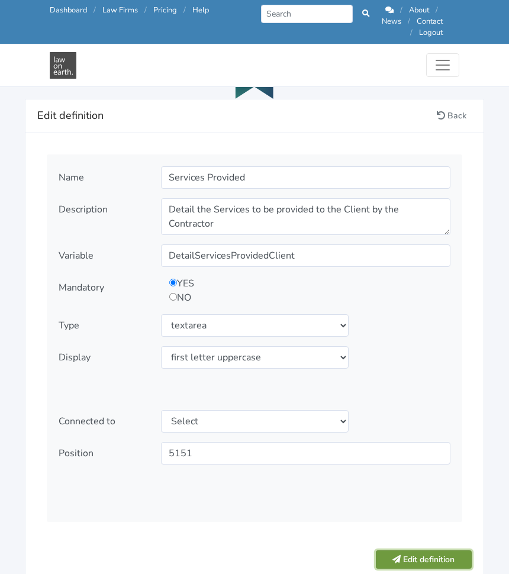
click at [417, 551] on button "Edit definition" at bounding box center [424, 560] width 97 height 18
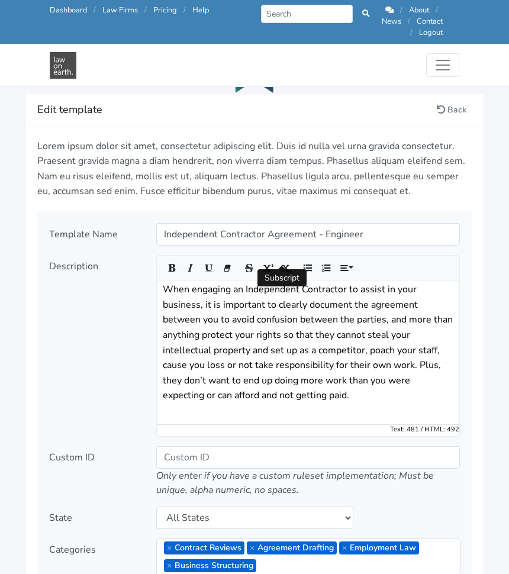
scroll to position [1369, 0]
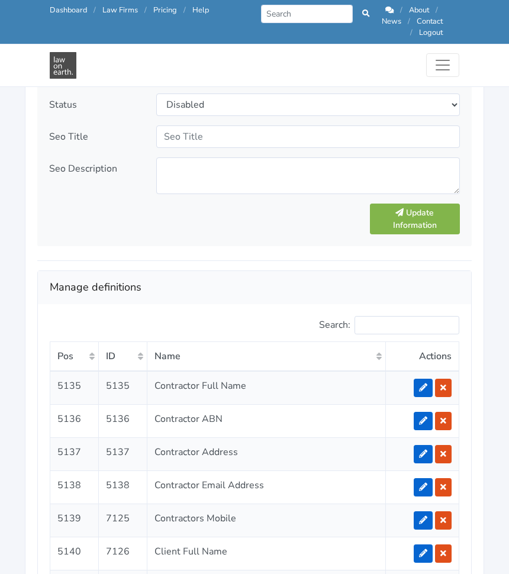
scroll to position [2046, 0]
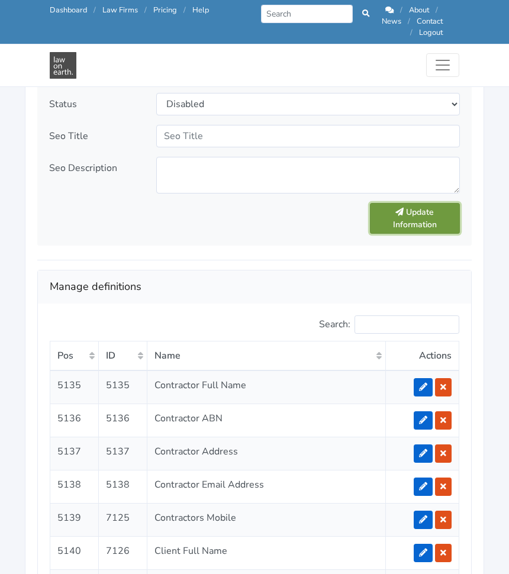
click at [418, 210] on button "Update Information" at bounding box center [415, 218] width 91 height 31
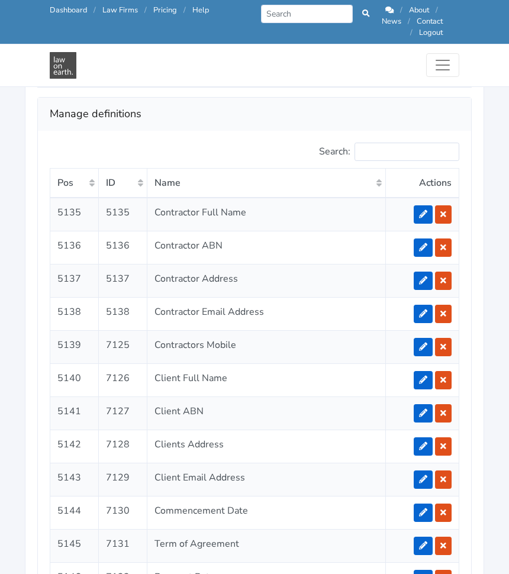
scroll to position [2326, 0]
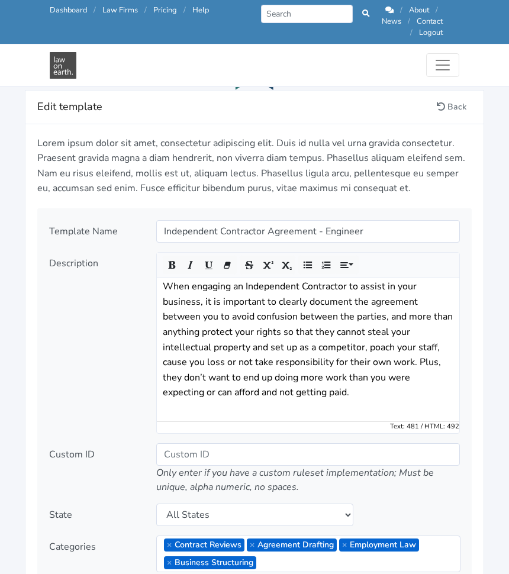
scroll to position [1328, 0]
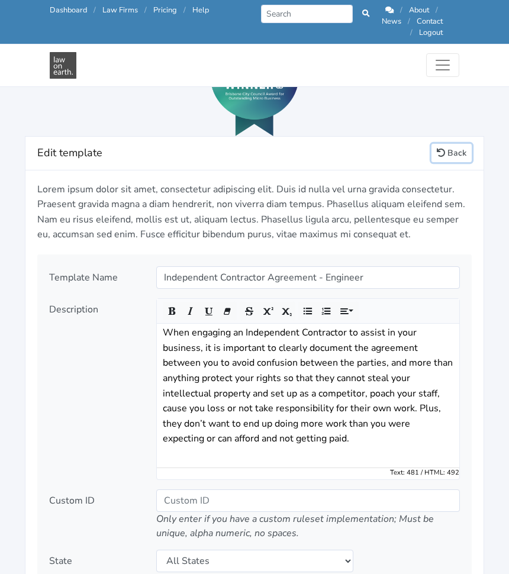
click at [448, 146] on link "Back" at bounding box center [452, 153] width 40 height 18
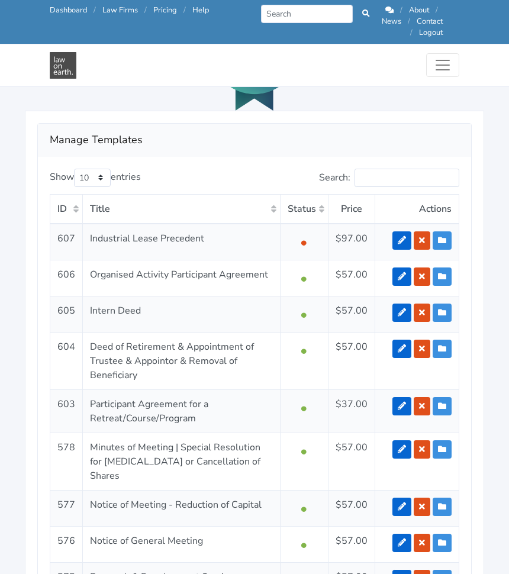
scroll to position [1340, 0]
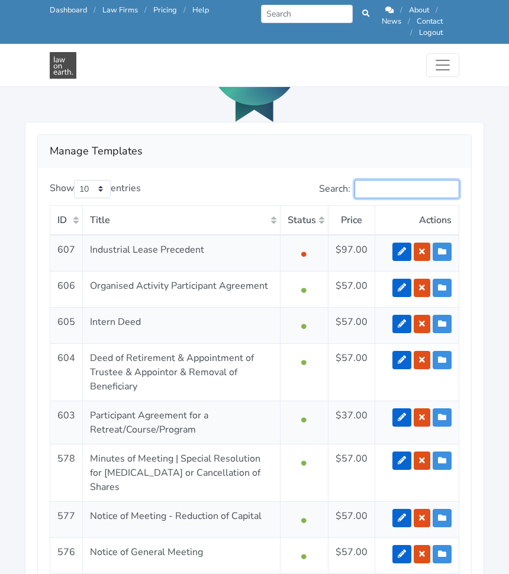
click at [394, 180] on input "Search:" at bounding box center [407, 189] width 105 height 18
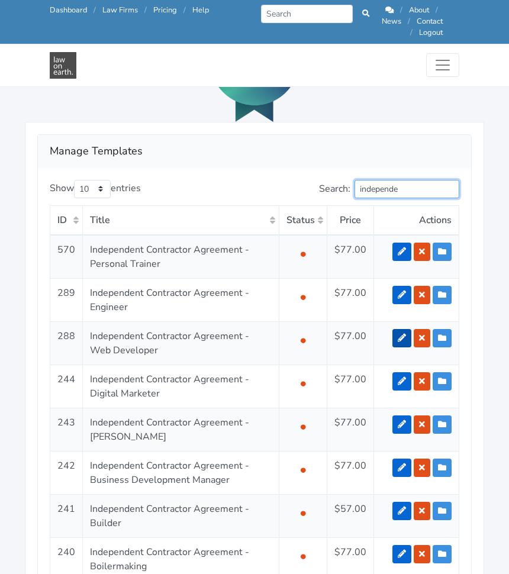
type input "independe"
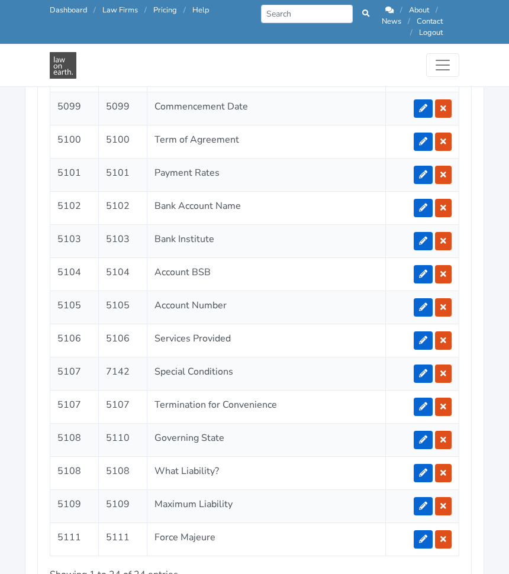
scroll to position [2677, 0]
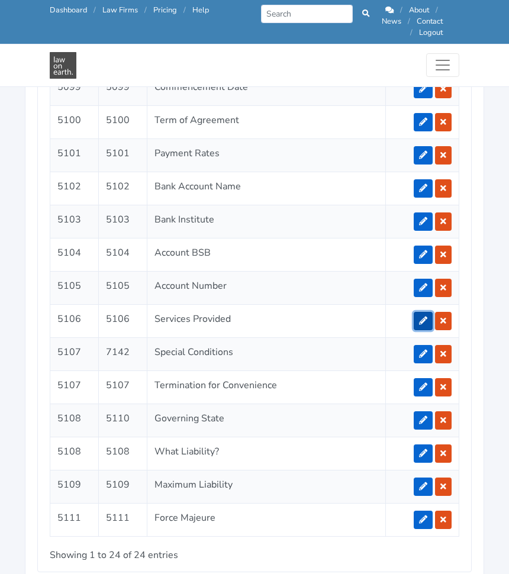
click at [433, 312] on link at bounding box center [423, 321] width 19 height 18
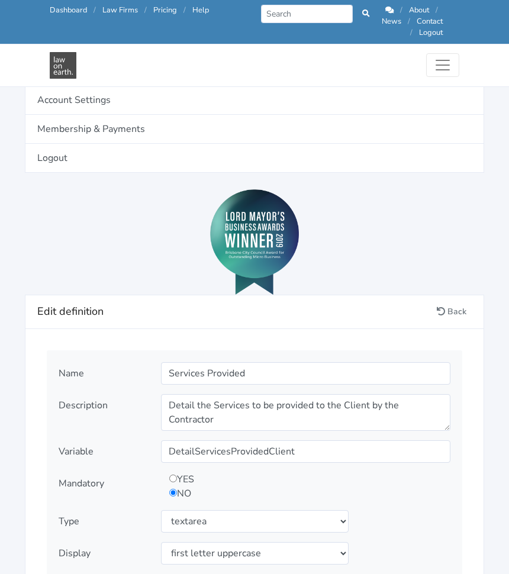
scroll to position [1141, 0]
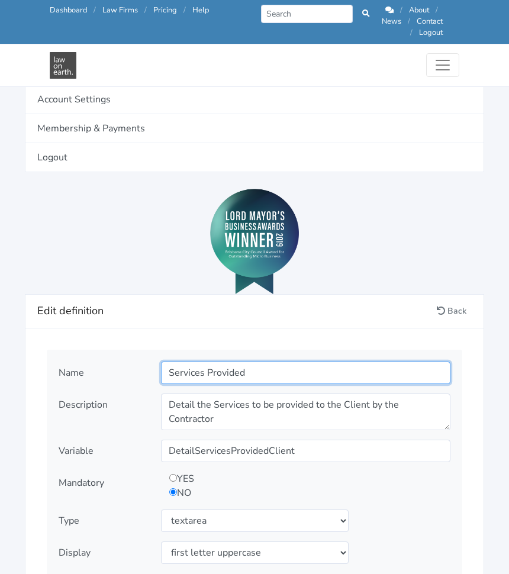
click at [276, 362] on input "Services Provided" at bounding box center [306, 373] width 290 height 23
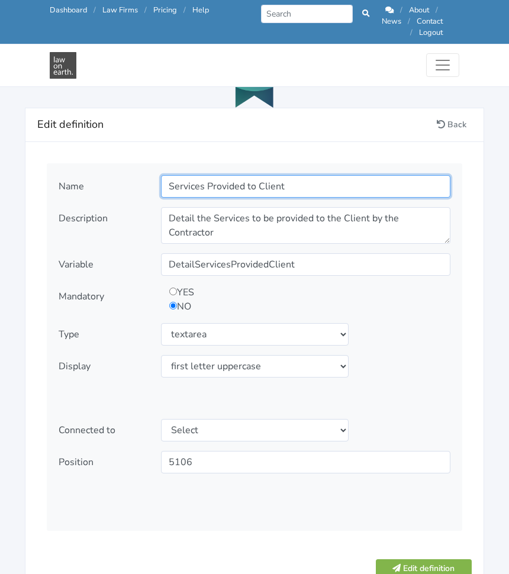
scroll to position [1326, 0]
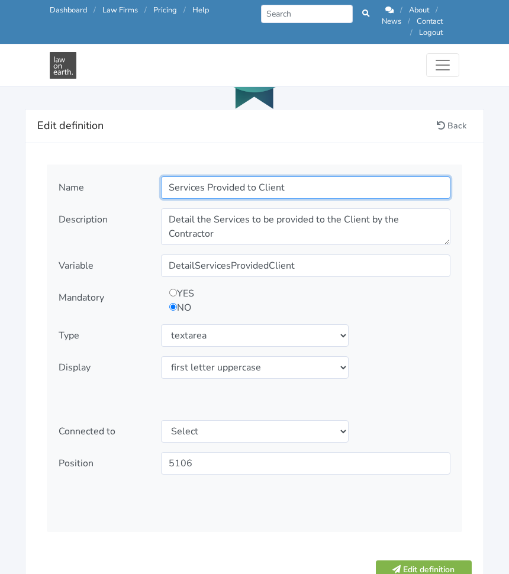
type input "Services Provided to Client"
click at [175, 289] on input "radio" at bounding box center [173, 293] width 8 height 8
radio input "true"
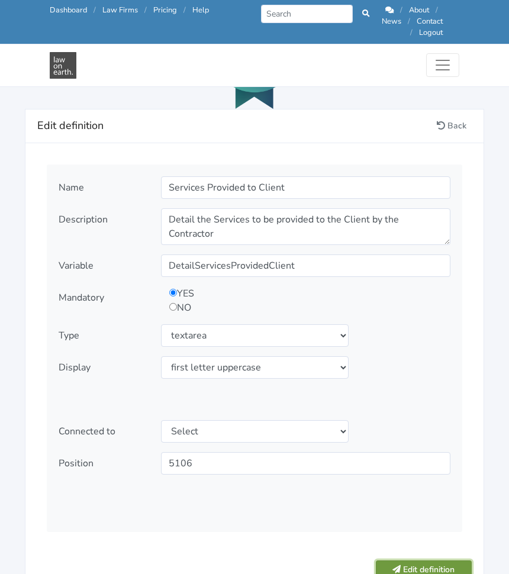
click at [439, 561] on button "Edit definition" at bounding box center [424, 570] width 97 height 18
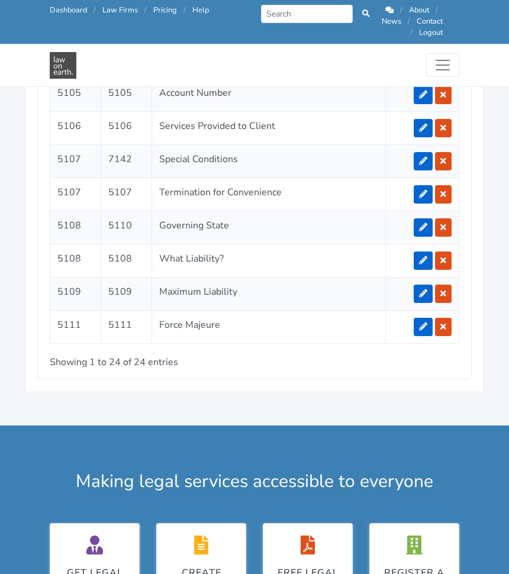
scroll to position [2899, 0]
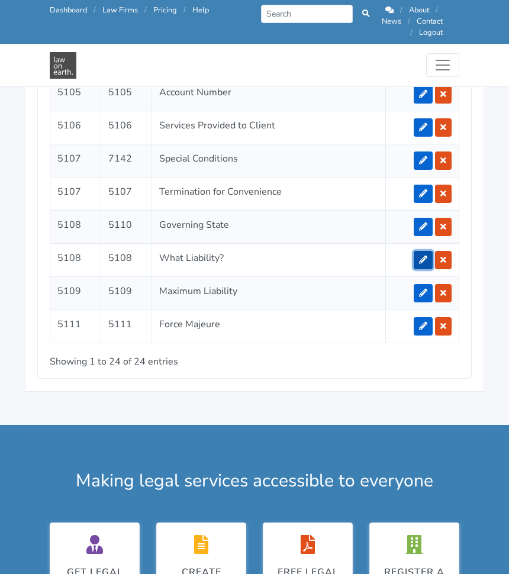
click at [428, 256] on icon at bounding box center [423, 260] width 8 height 8
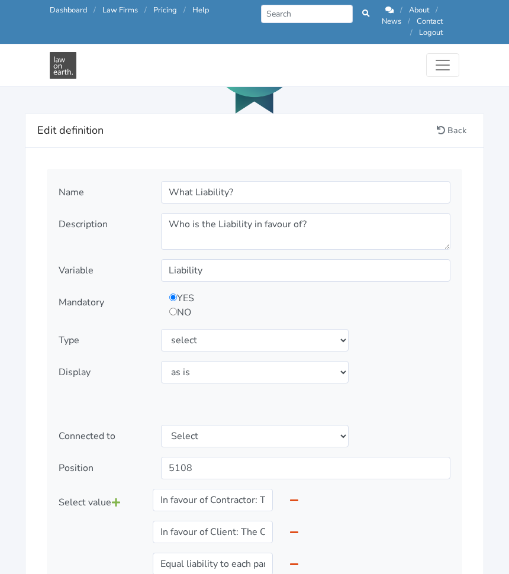
scroll to position [1322, 0]
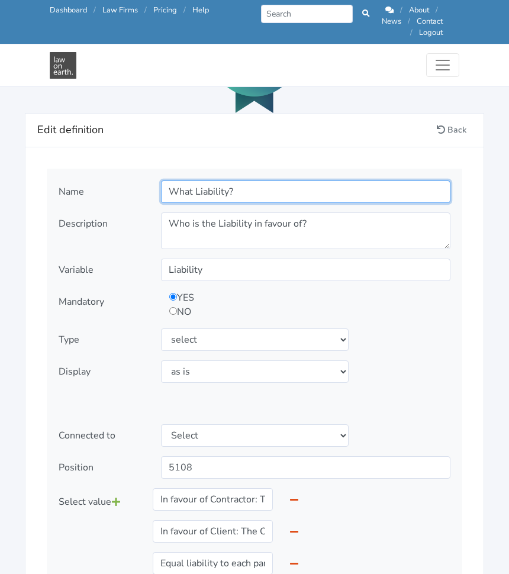
click at [246, 184] on input "What Liability?" at bounding box center [306, 192] width 290 height 23
paste input "Liability"
type input "Liability"
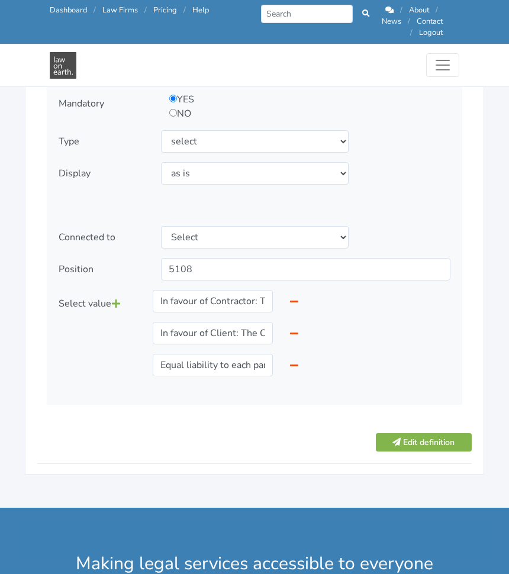
scroll to position [1522, 0]
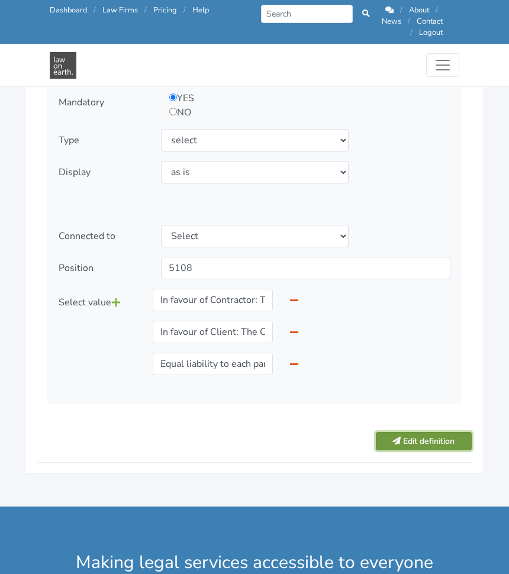
click at [407, 433] on button "Edit definition" at bounding box center [424, 441] width 97 height 18
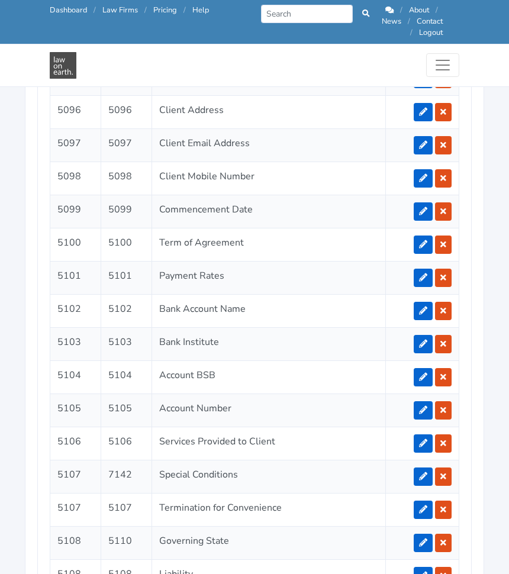
scroll to position [2582, 0]
